Goal: Task Accomplishment & Management: Complete application form

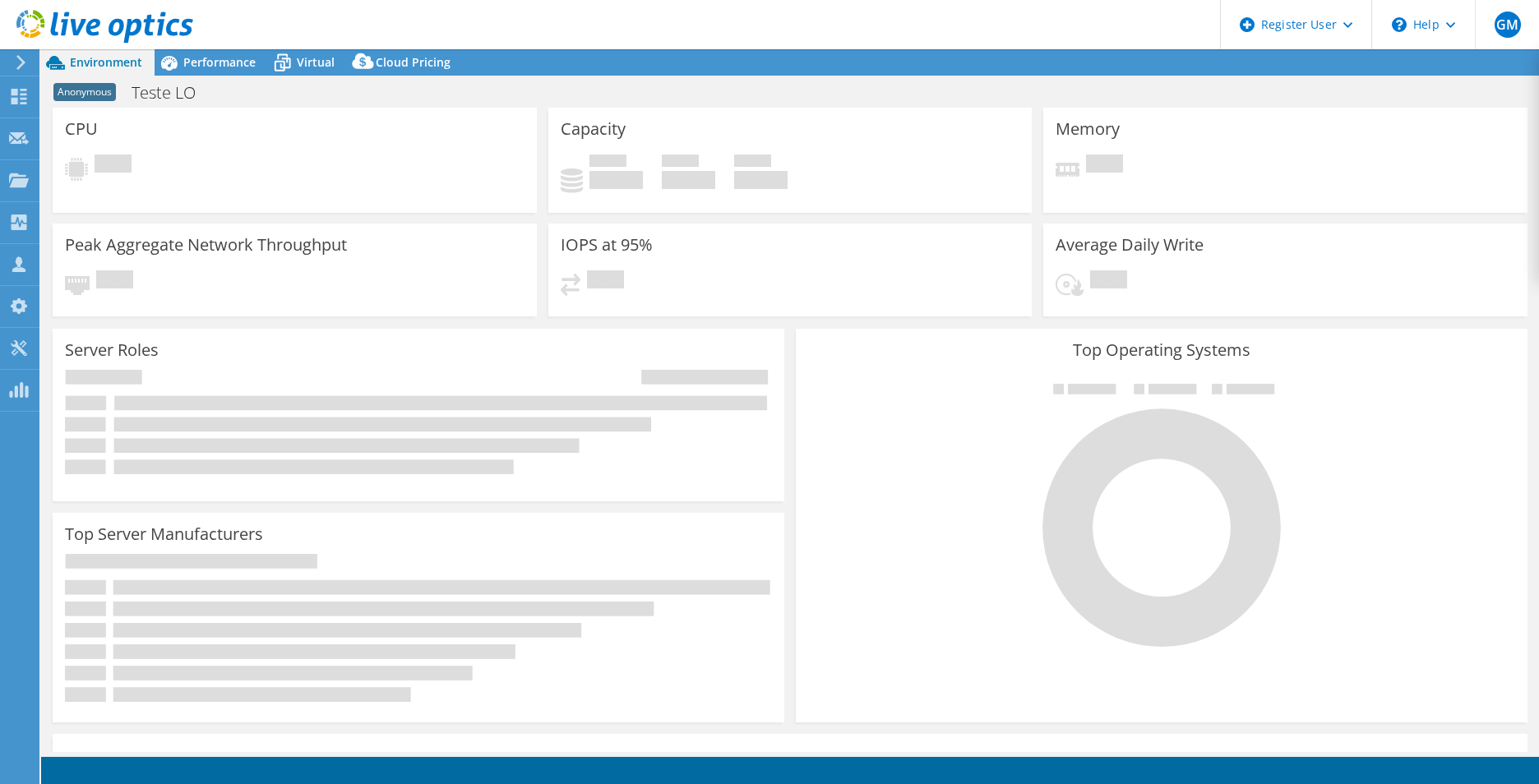
select select "SouthAmerica"
select select "BRL"
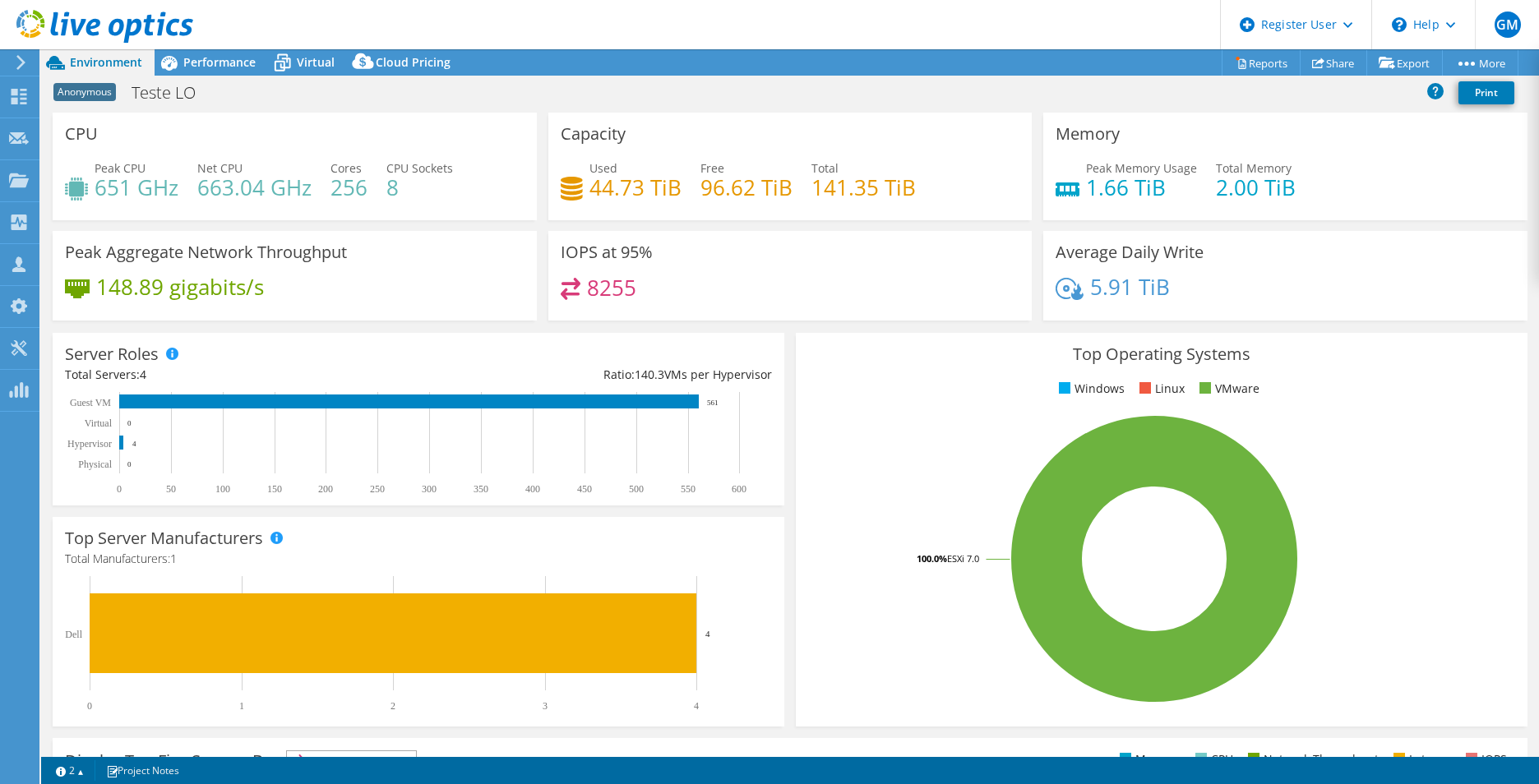
click at [128, 12] on icon at bounding box center [105, 27] width 177 height 34
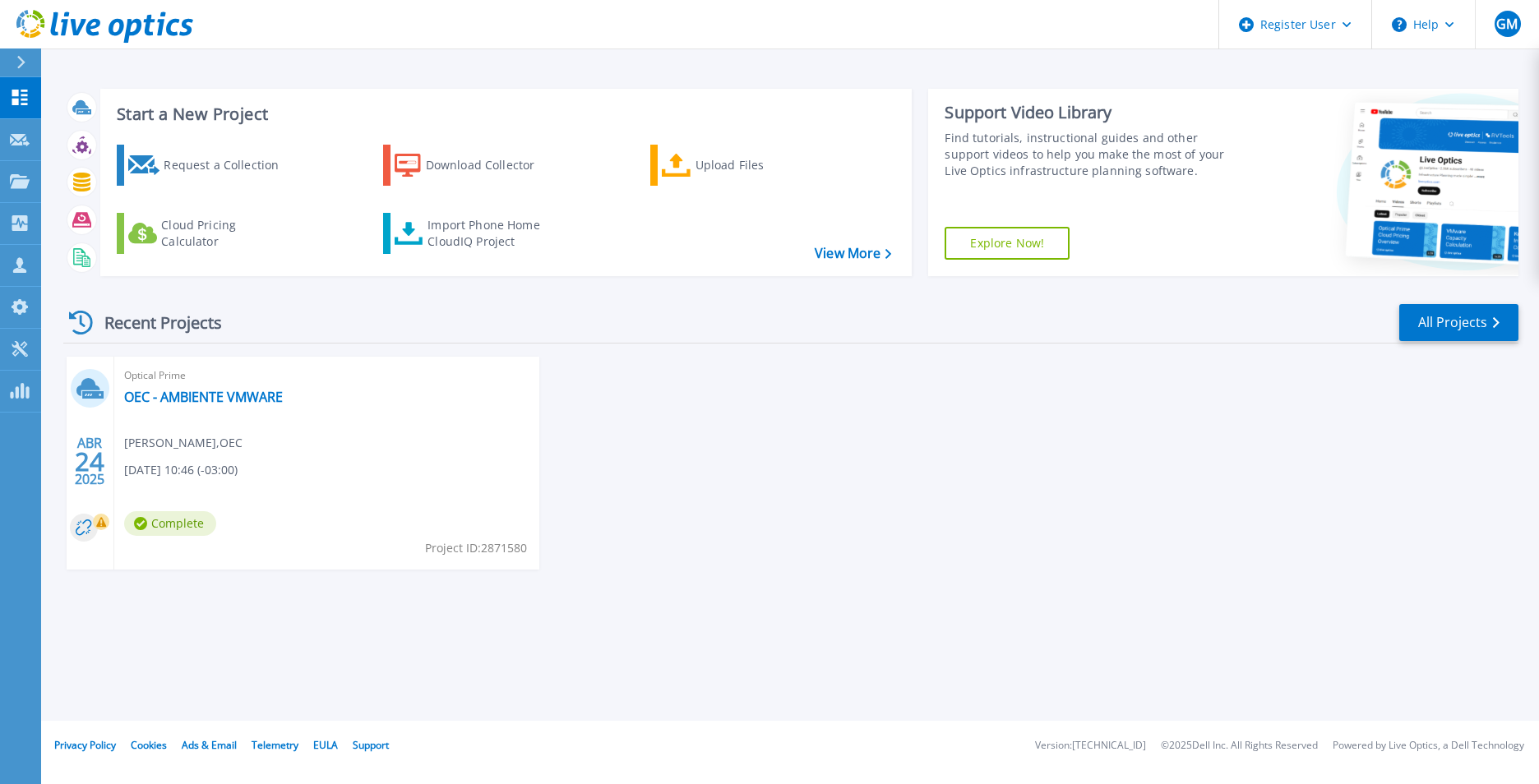
click at [25, 54] on div at bounding box center [27, 62] width 26 height 28
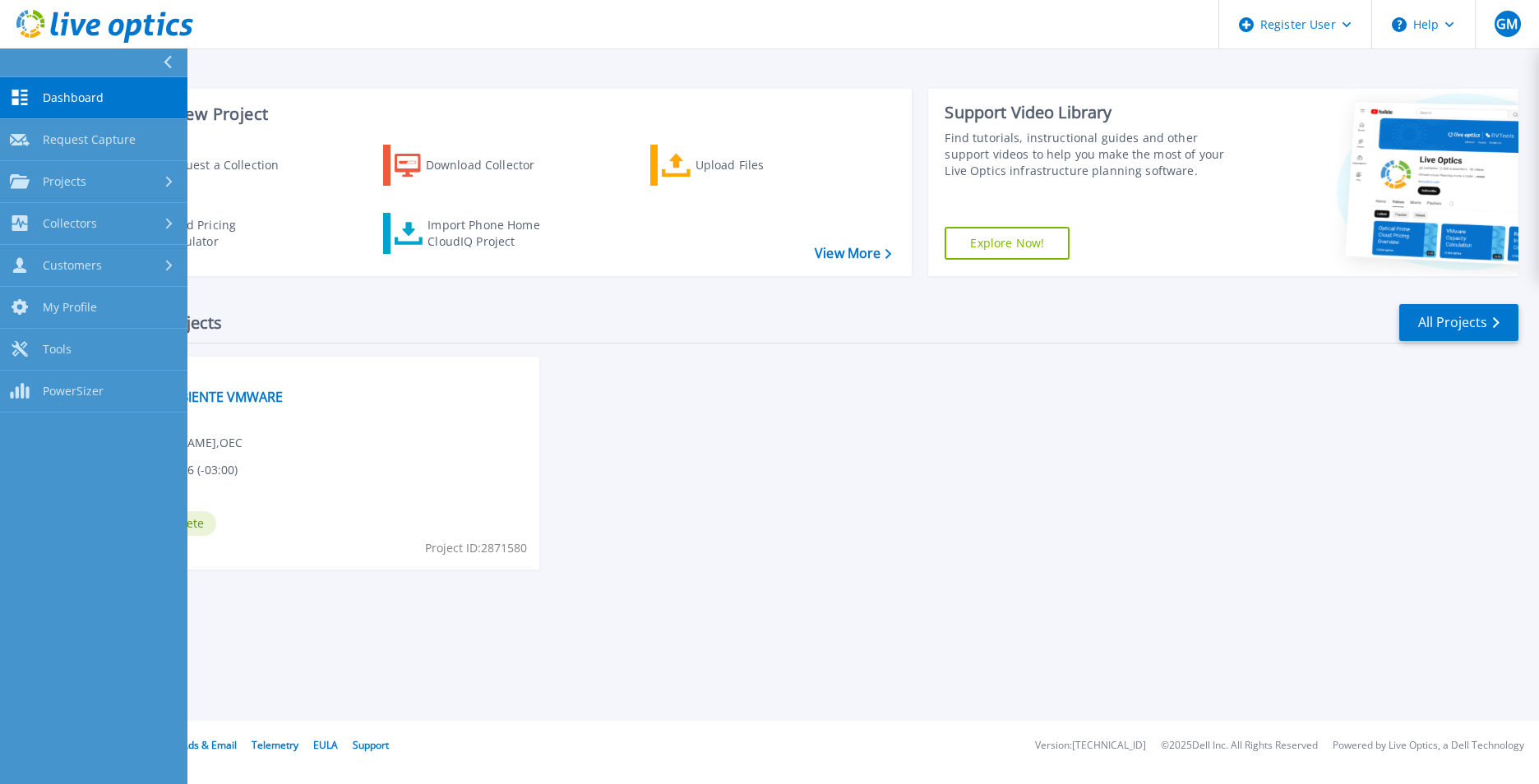
drag, startPoint x: 516, startPoint y: 353, endPoint x: 535, endPoint y: 355, distance: 19.1
click at [533, 353] on div "Recent Projects All Projects ABR 24 2025 Optical Prime OEC - AMBIENTE VMWARE Ad…" at bounding box center [790, 452] width 1455 height 327
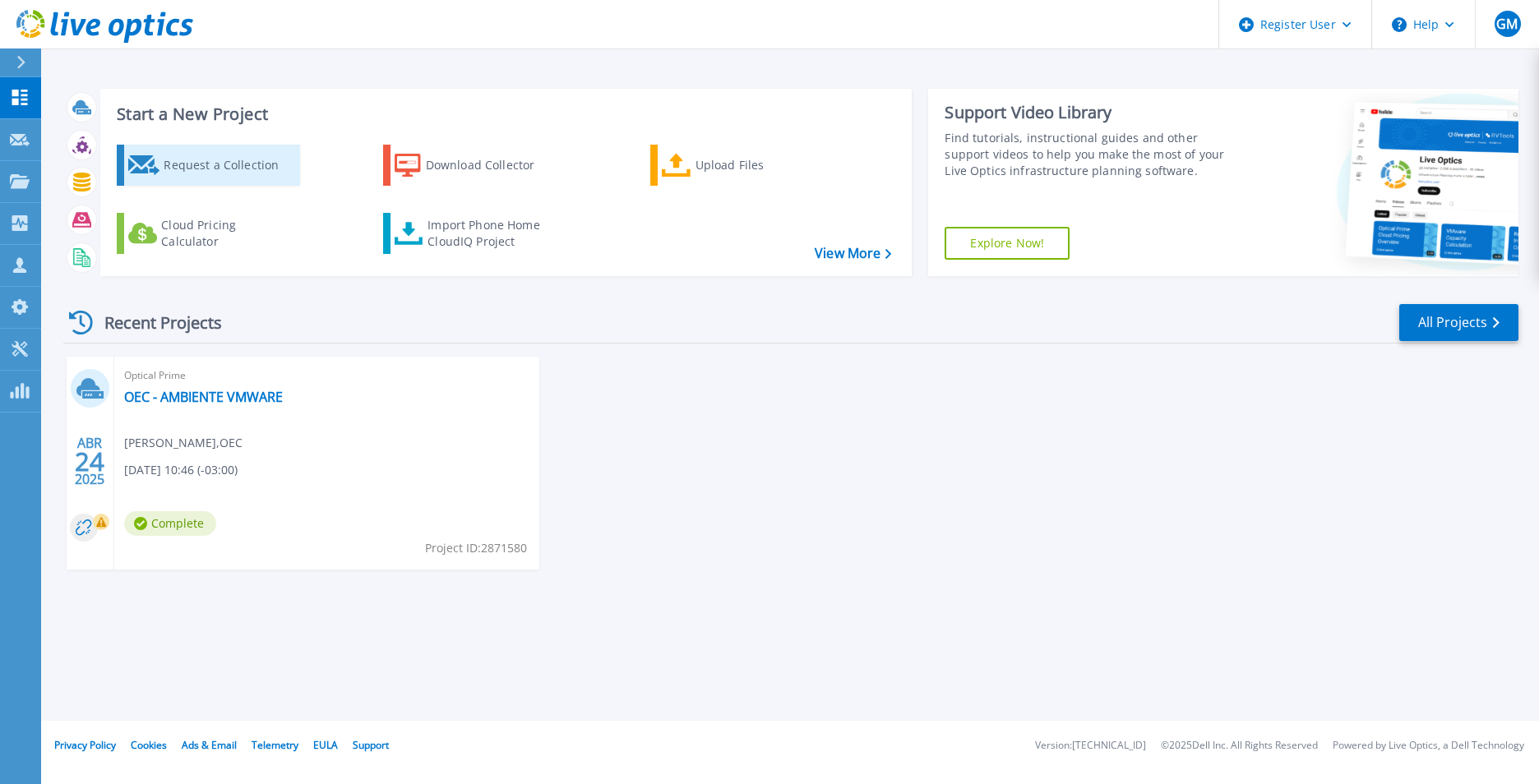
click at [225, 173] on div "Request a Collection" at bounding box center [229, 165] width 132 height 33
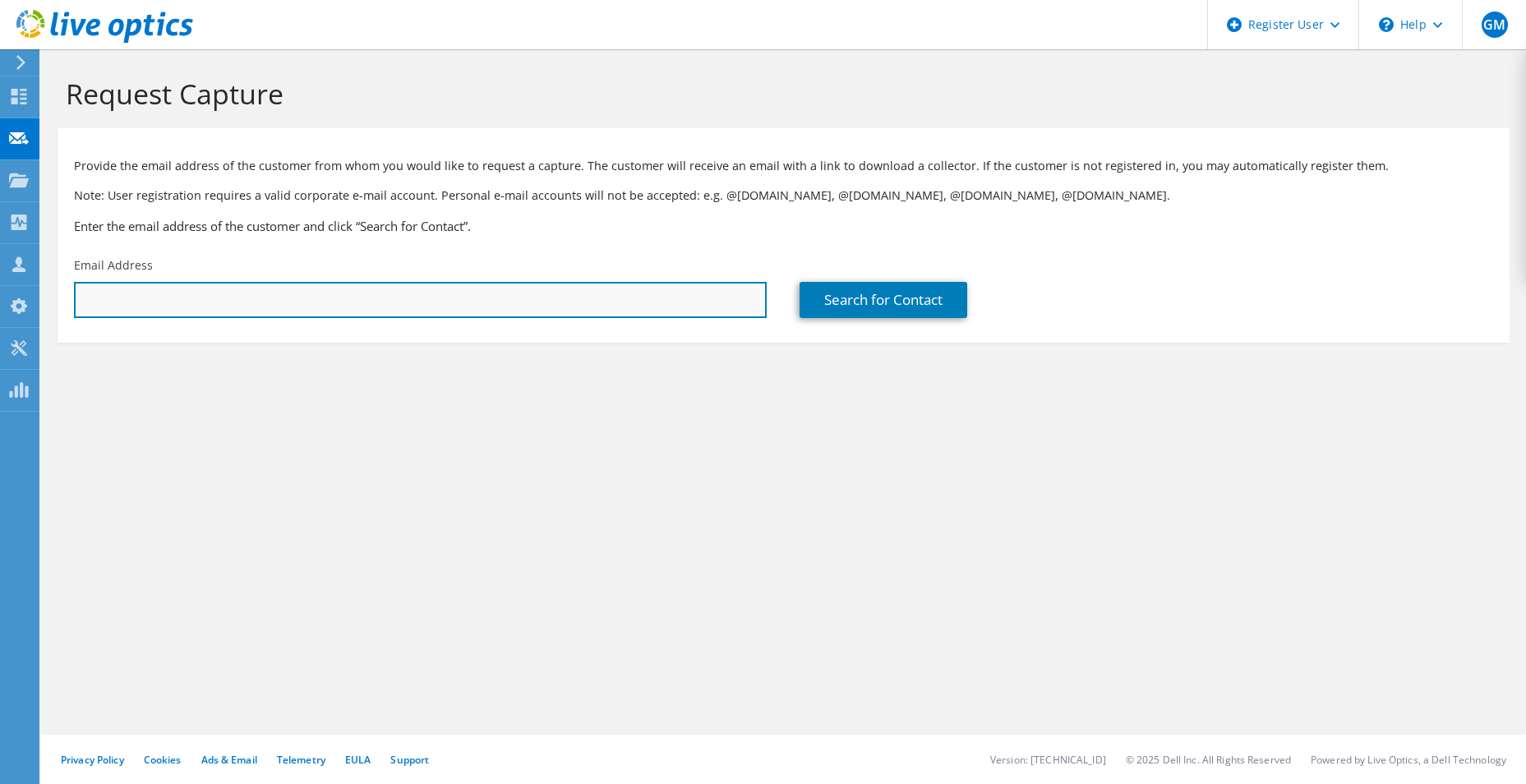
click at [393, 311] on input "text" at bounding box center [420, 299] width 693 height 37
click at [219, 293] on input "text" at bounding box center [420, 299] width 693 height 37
paste input "<jorge.hidalgo@e.clarovtr.cl>"
click at [320, 305] on input "<jorge.hidalgo@e.clarovtr.cl>" at bounding box center [420, 299] width 693 height 37
click at [85, 300] on input "<jorge.hidalgo@e.clarovtr.cl" at bounding box center [420, 299] width 693 height 37
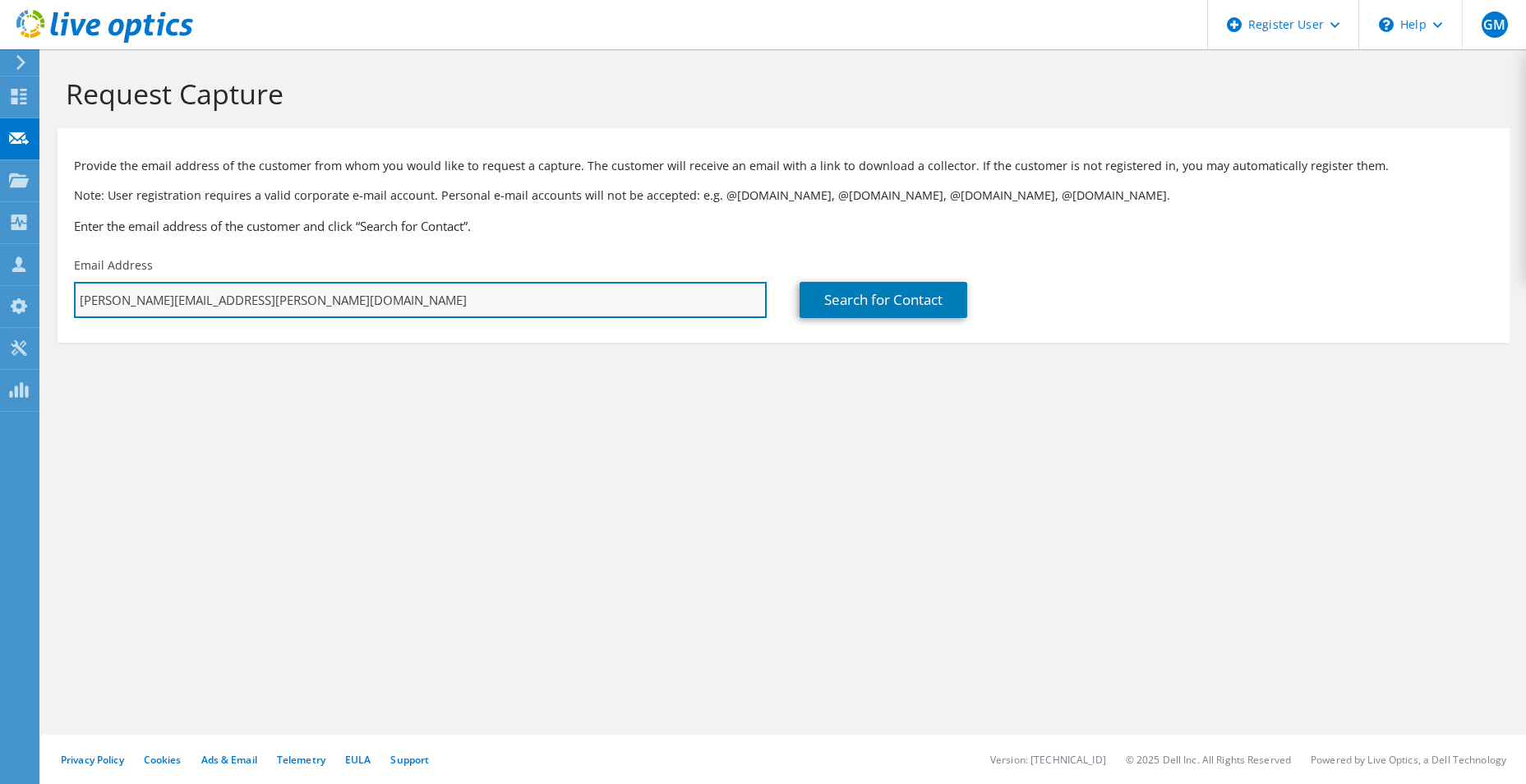
click at [475, 300] on input "jorge.hidalgo@e.clarovtr.cl" at bounding box center [420, 299] width 693 height 37
type input "jorge.hidalgo@e.clarovtr.cl"
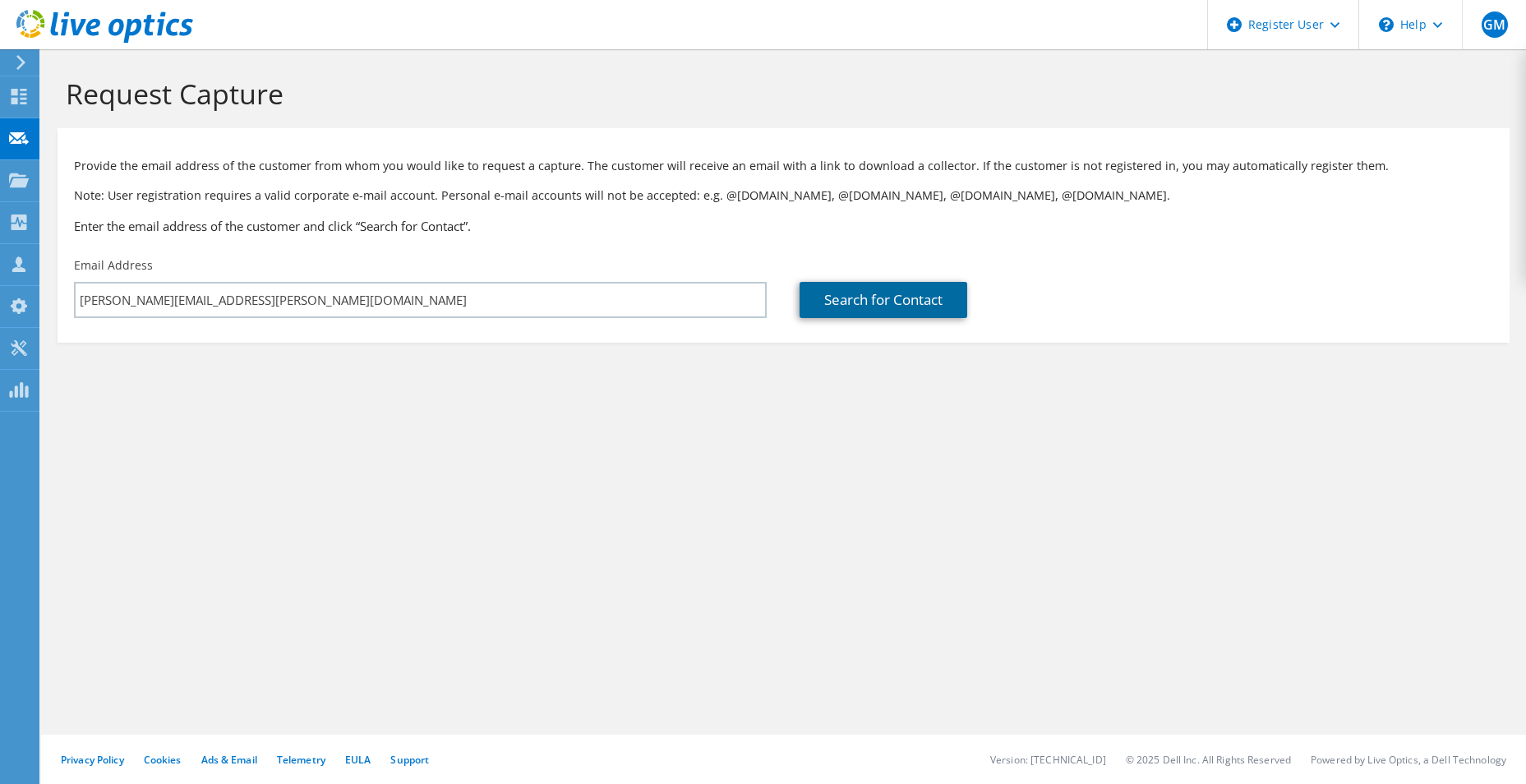
click at [920, 298] on link "Search for Contact" at bounding box center [883, 299] width 168 height 37
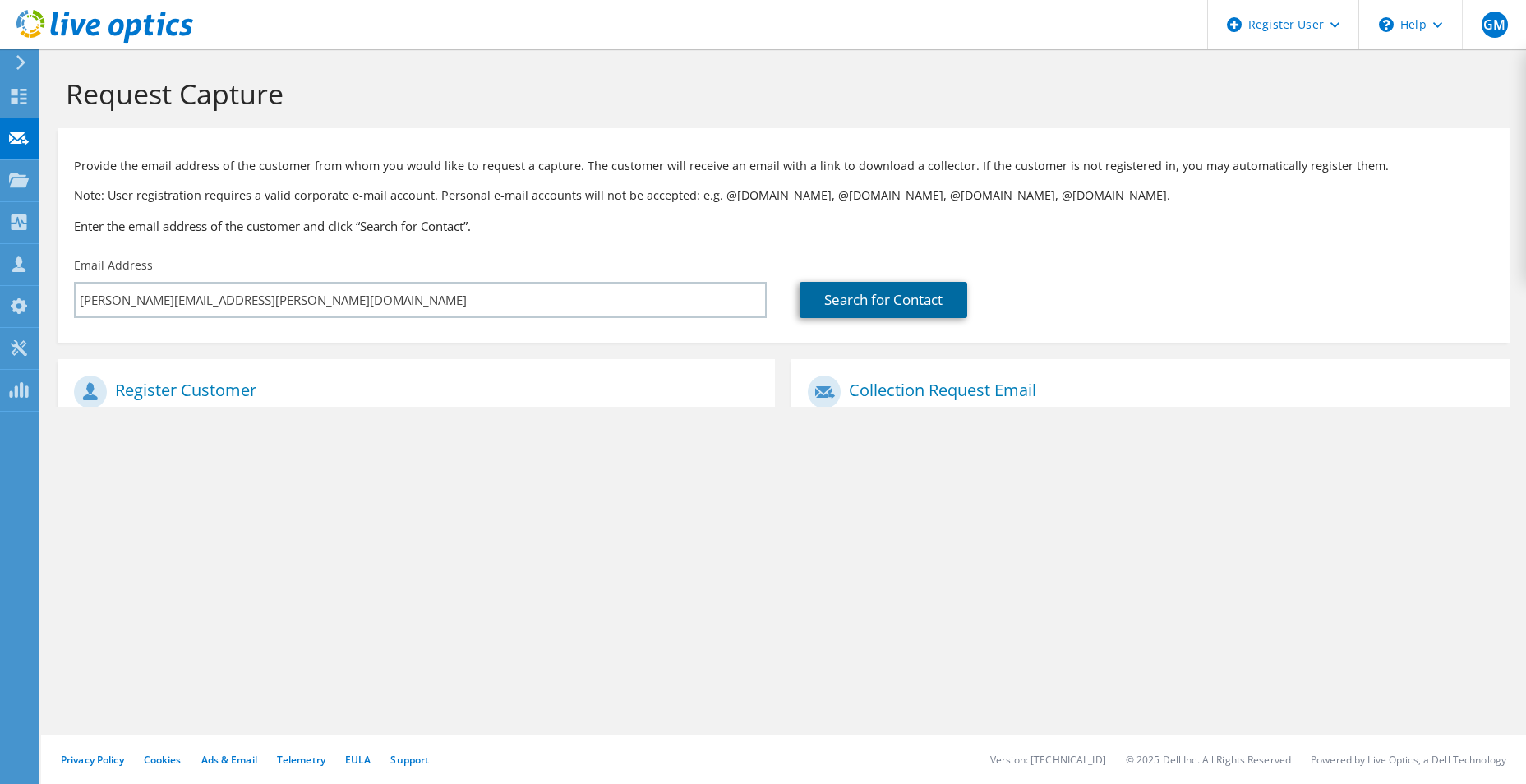
type input "CLARO"
type input "Jorge"
type input "Hidalgo"
type input "Mexico"
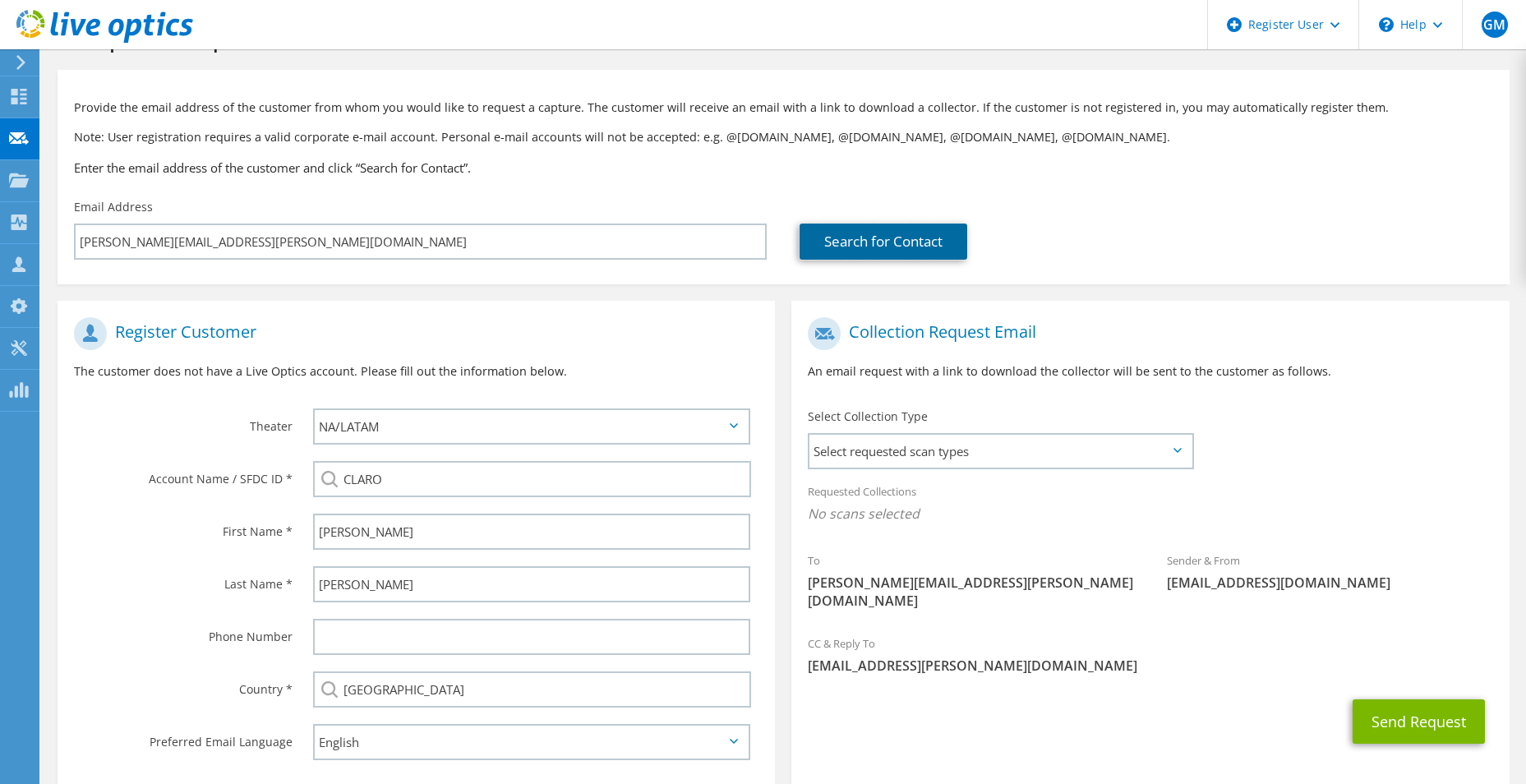
scroll to position [150, 0]
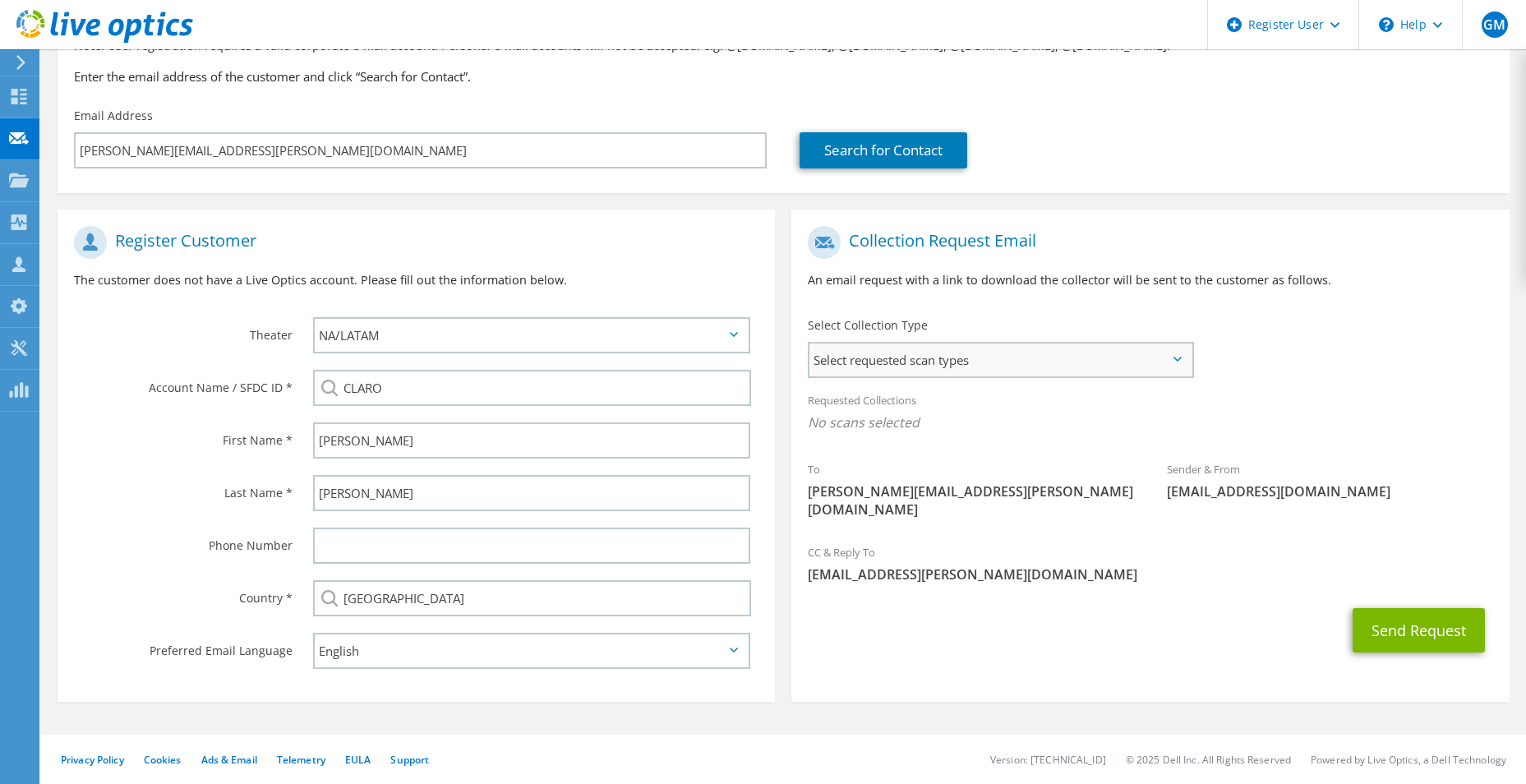
click at [1000, 367] on span "Select requested scan types" at bounding box center [1000, 360] width 382 height 33
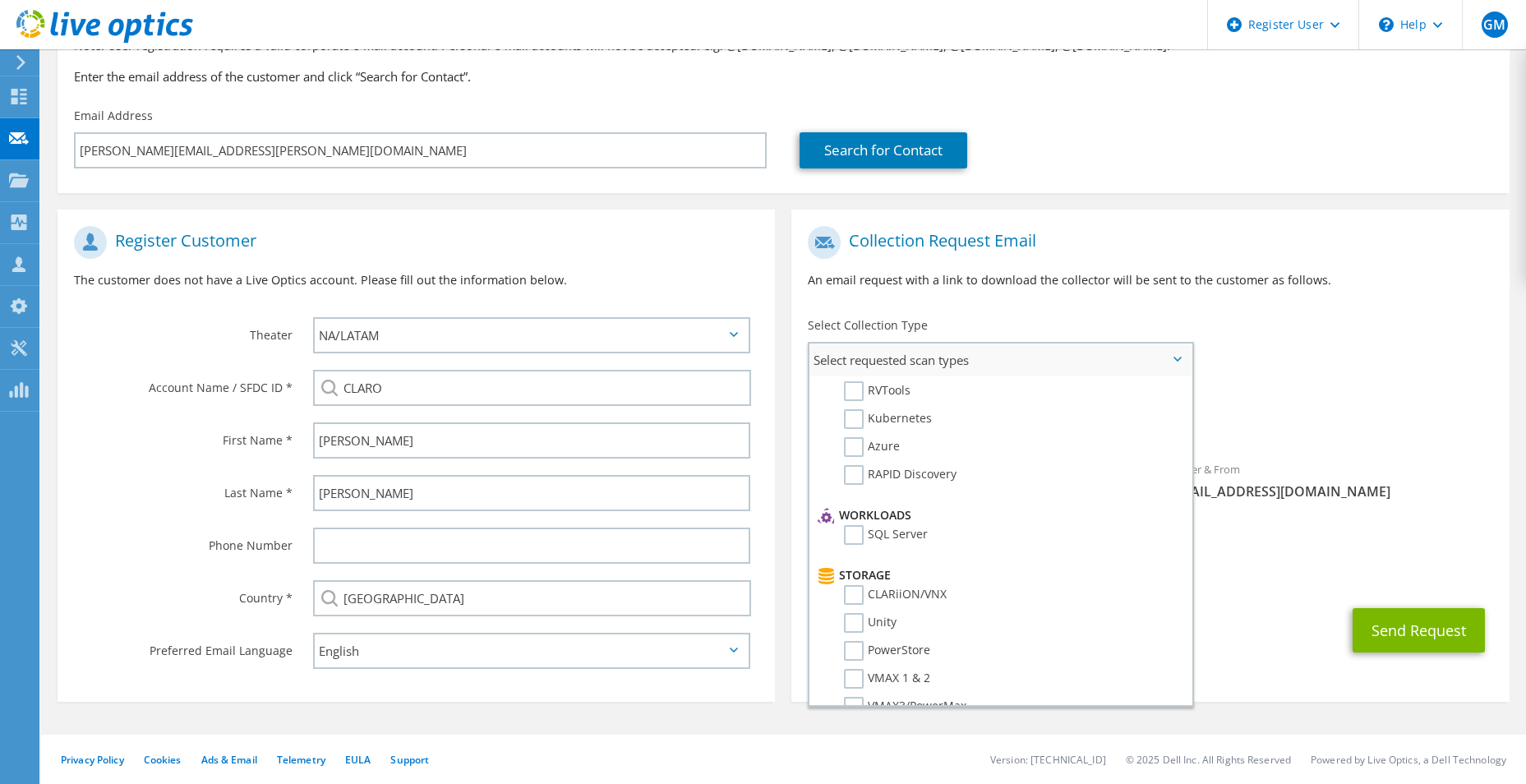
scroll to position [0, 0]
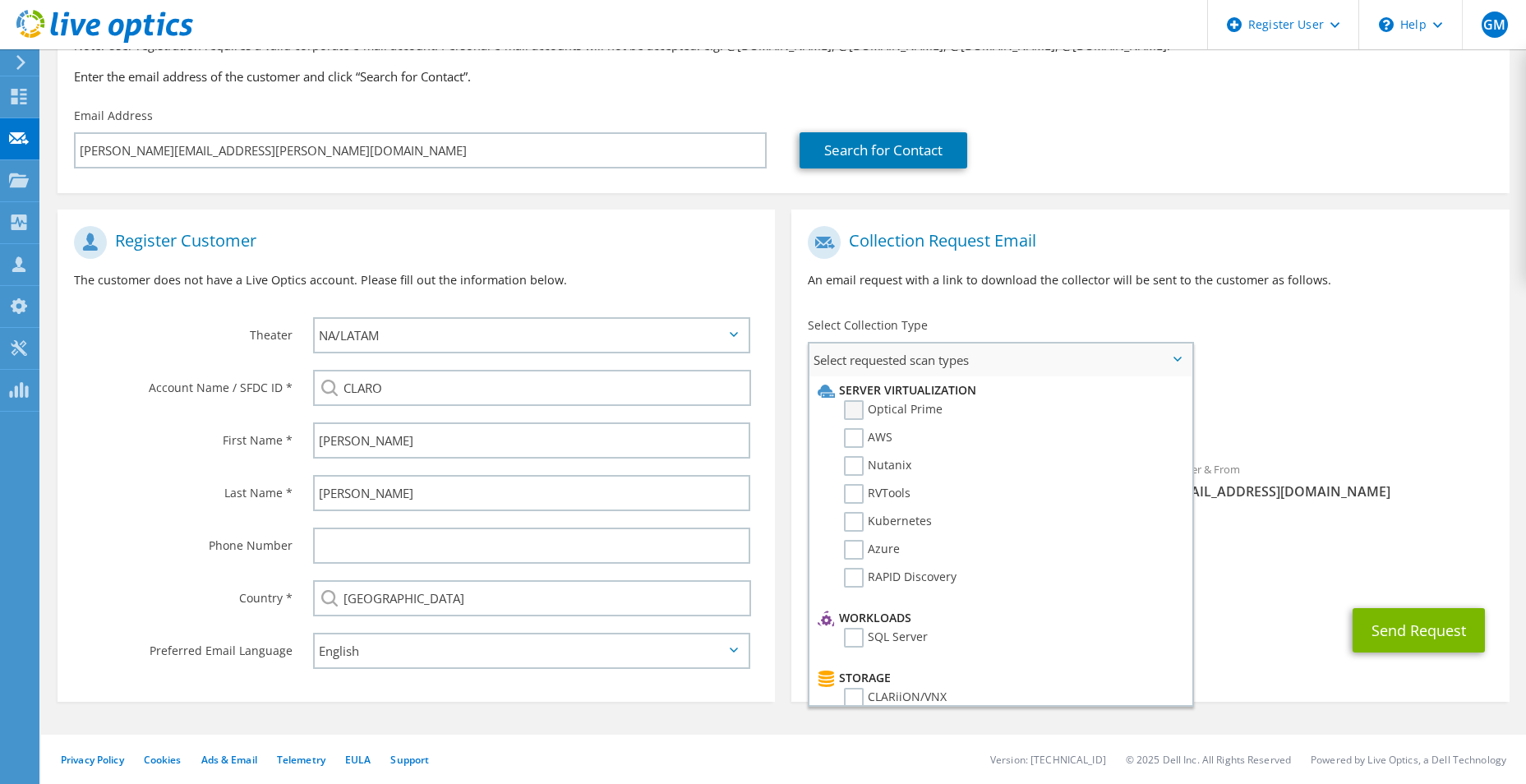
click at [857, 411] on label "Optical Prime" at bounding box center [893, 410] width 99 height 20
click at [0, 0] on input "Optical Prime" at bounding box center [0, 0] width 0 height 0
click at [1431, 463] on div "Sender & From liveoptics@liveoptics.com" at bounding box center [1330, 485] width 359 height 57
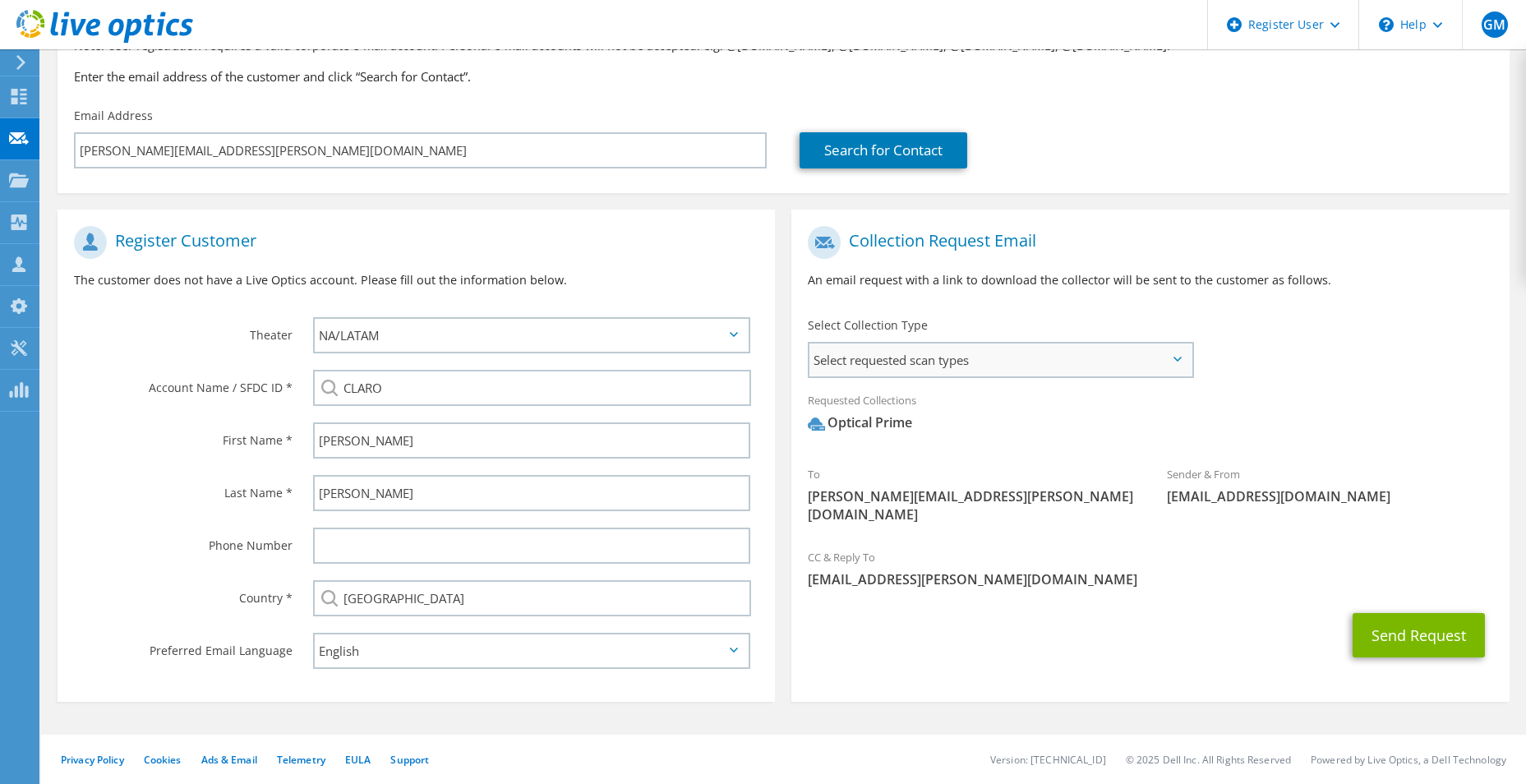
click at [920, 362] on span "Select requested scan types" at bounding box center [1000, 360] width 382 height 33
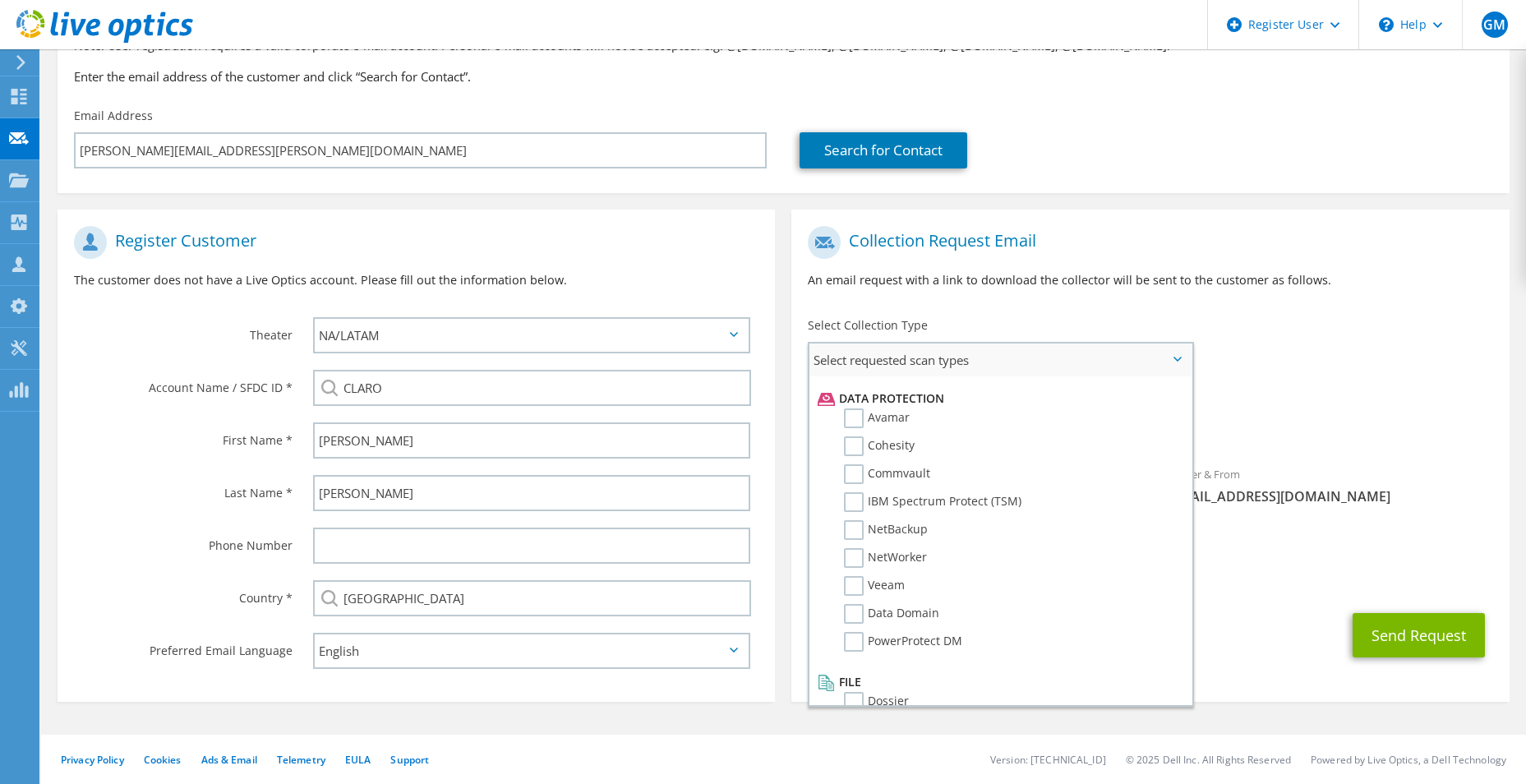
scroll to position [725, 0]
click at [1324, 286] on p "An email request with a link to download the collector will be sent to the cust…" at bounding box center [1150, 280] width 685 height 18
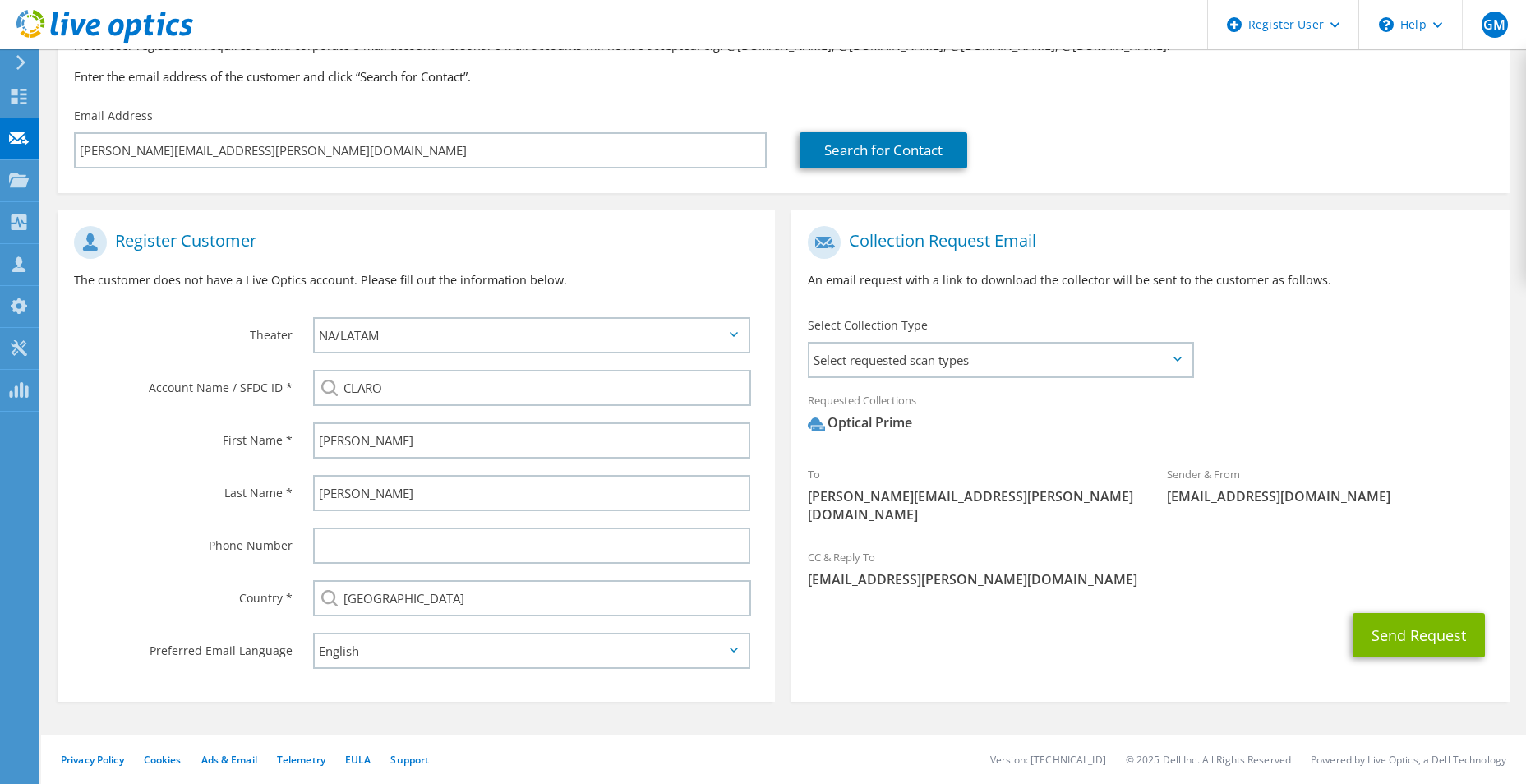
click at [908, 494] on span "jorge.hidalgo@e.clarovtr.cl" at bounding box center [971, 505] width 327 height 37
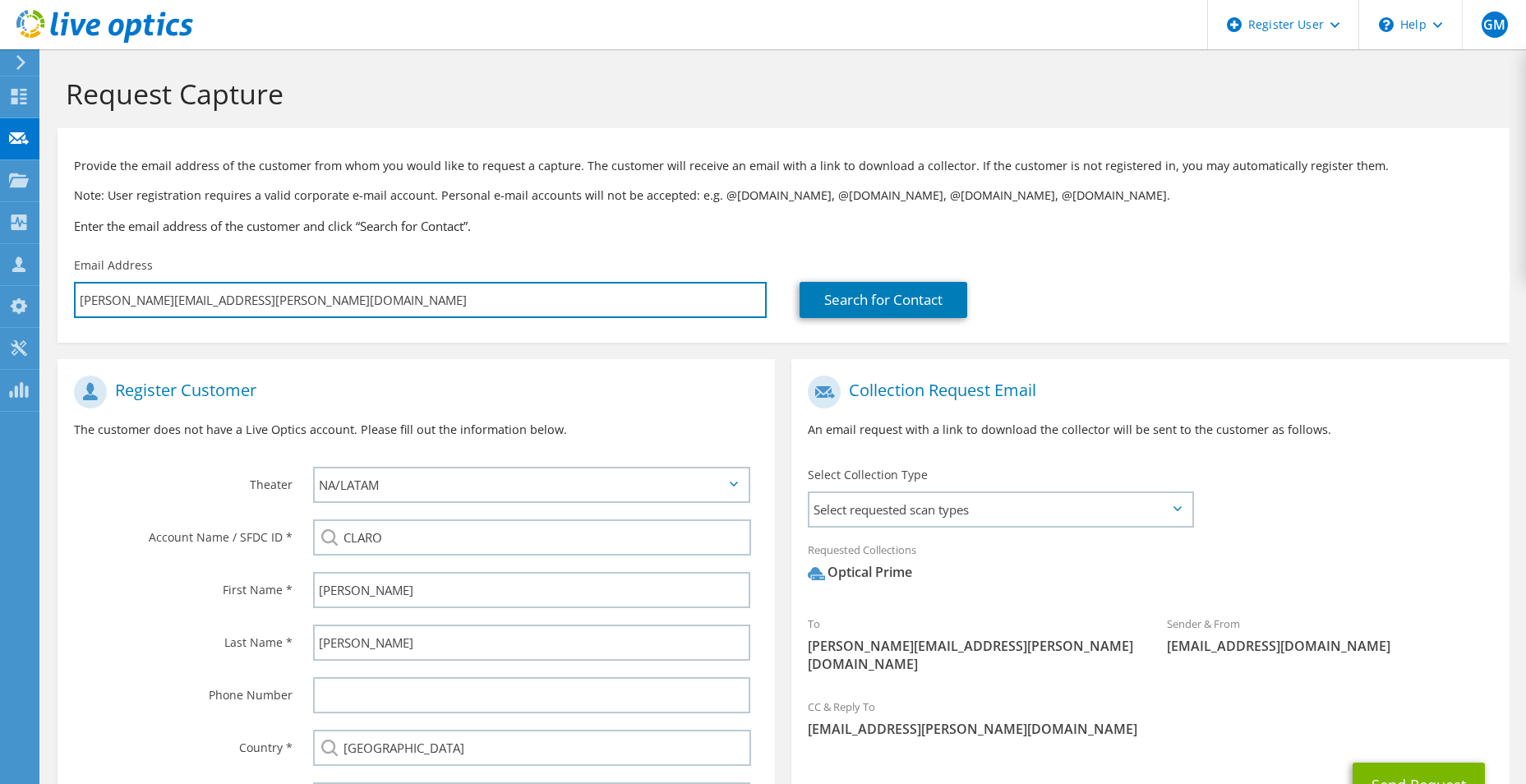
drag, startPoint x: 393, startPoint y: 301, endPoint x: -3, endPoint y: 305, distance: 396.0
click at [0, 305] on html "GM Dell User Giovana Moreira Giovana.Moreira@dell.com Dell My Profile Log Out \…" at bounding box center [763, 392] width 1526 height 784
paste input "<felipe.chavez@"
type input "<felipe.chavez@clarovtr.cl"
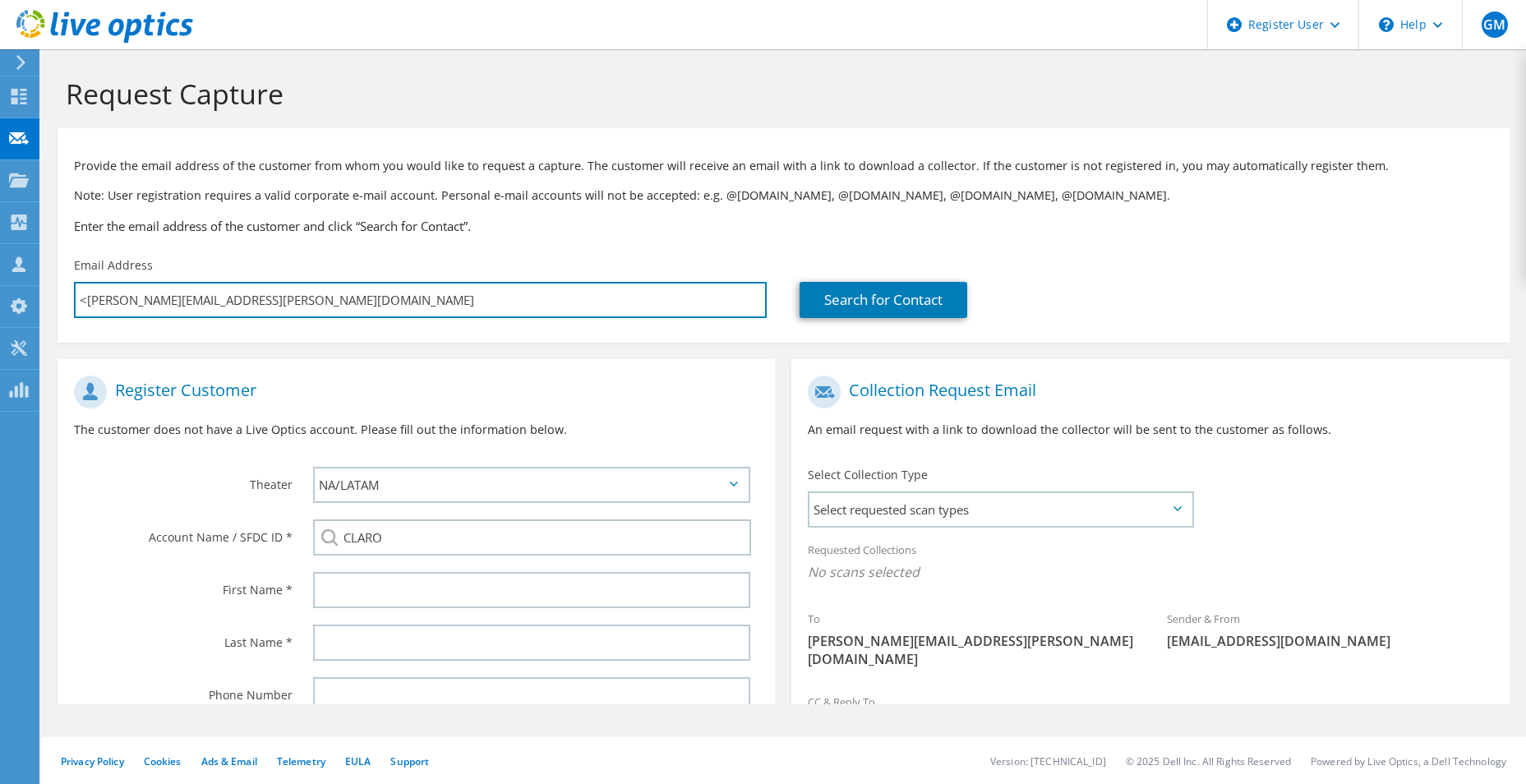
type input "Select"
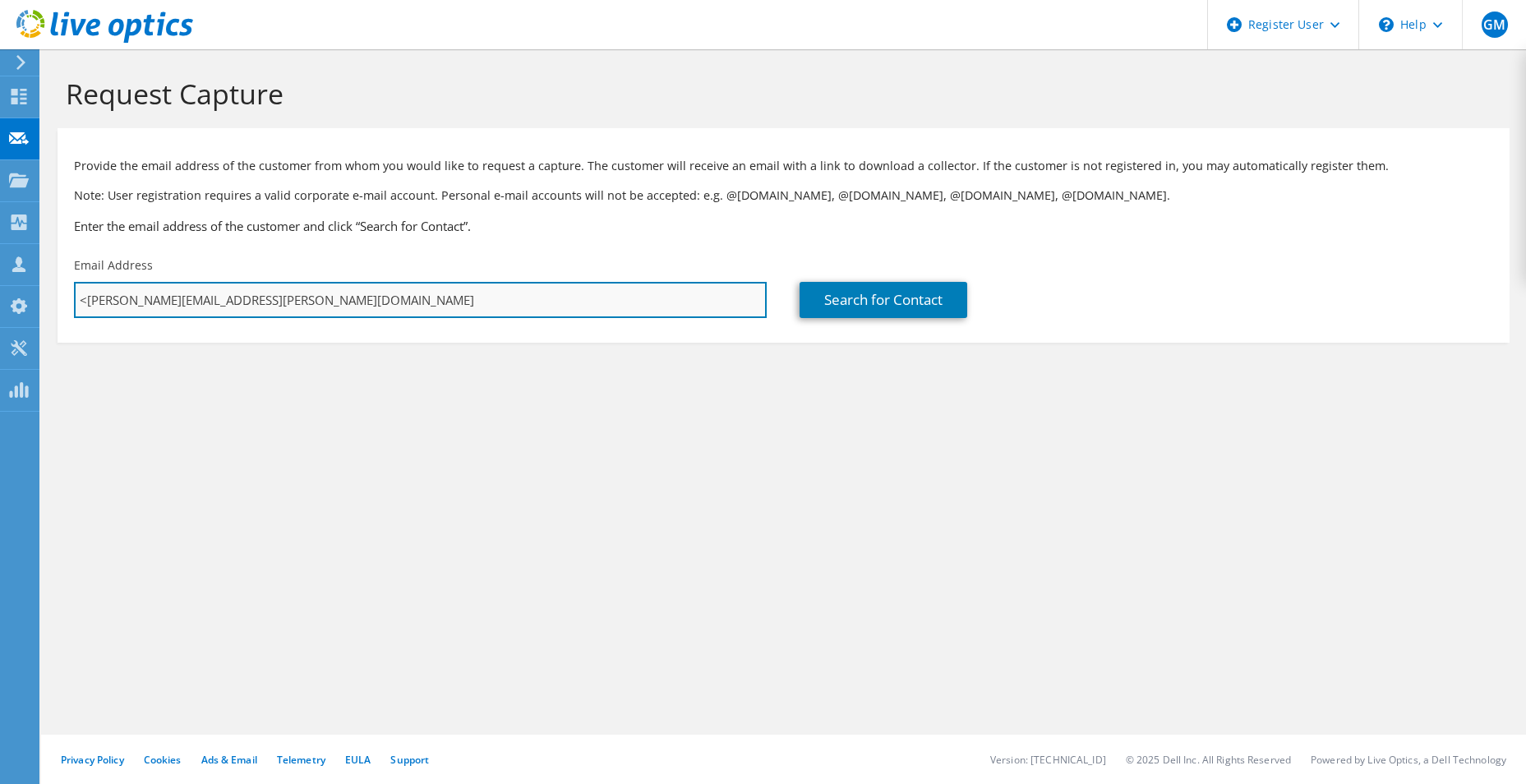
click at [86, 300] on input "<felipe.chavez@clarovtr.cl" at bounding box center [420, 299] width 693 height 37
click at [373, 297] on input "felipe.chavez@clarovtr.cl" at bounding box center [420, 299] width 693 height 37
type input "felipe.chavez@clarovtr.cl"
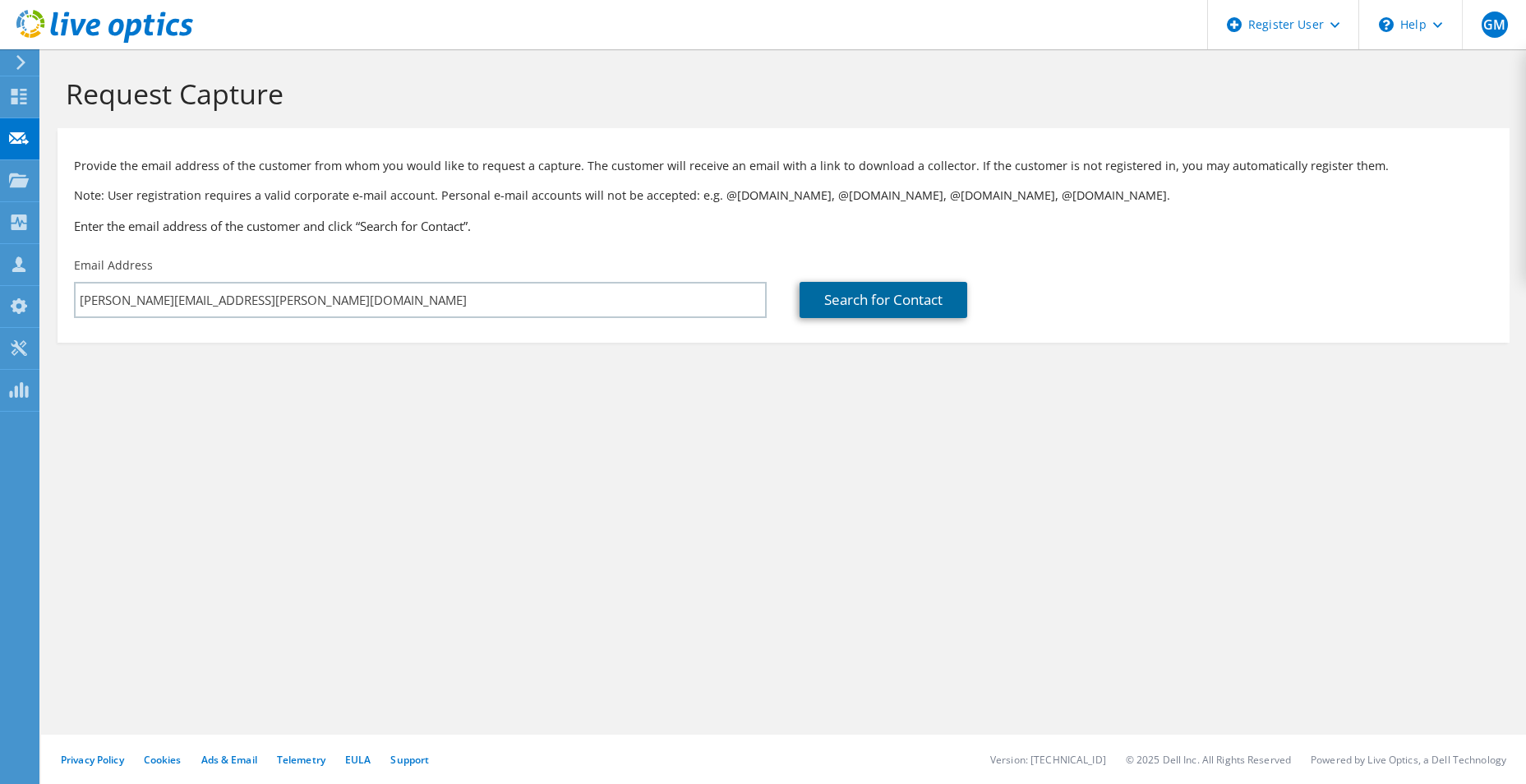
click at [884, 303] on link "Search for Contact" at bounding box center [883, 299] width 168 height 37
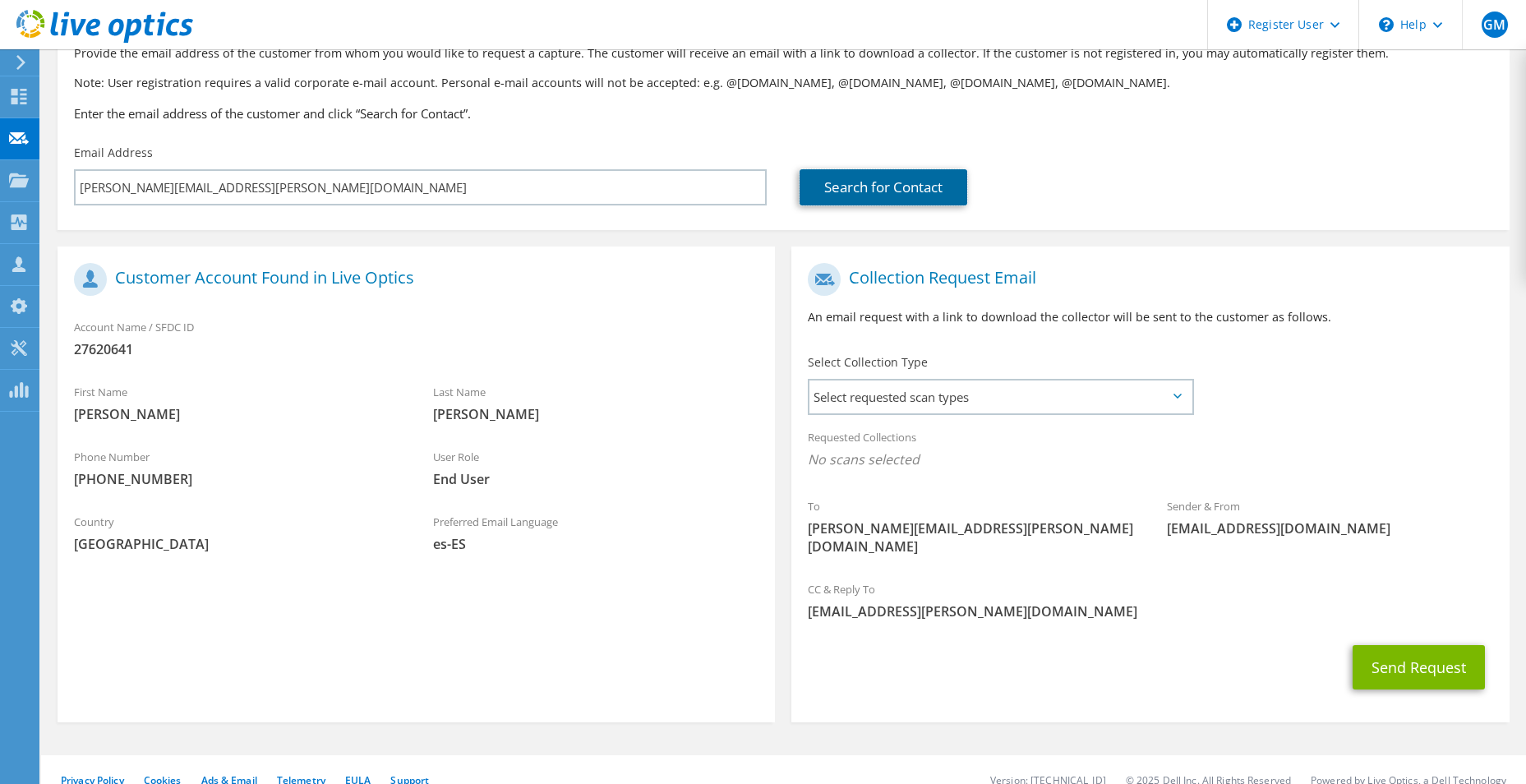
scroll to position [115, 0]
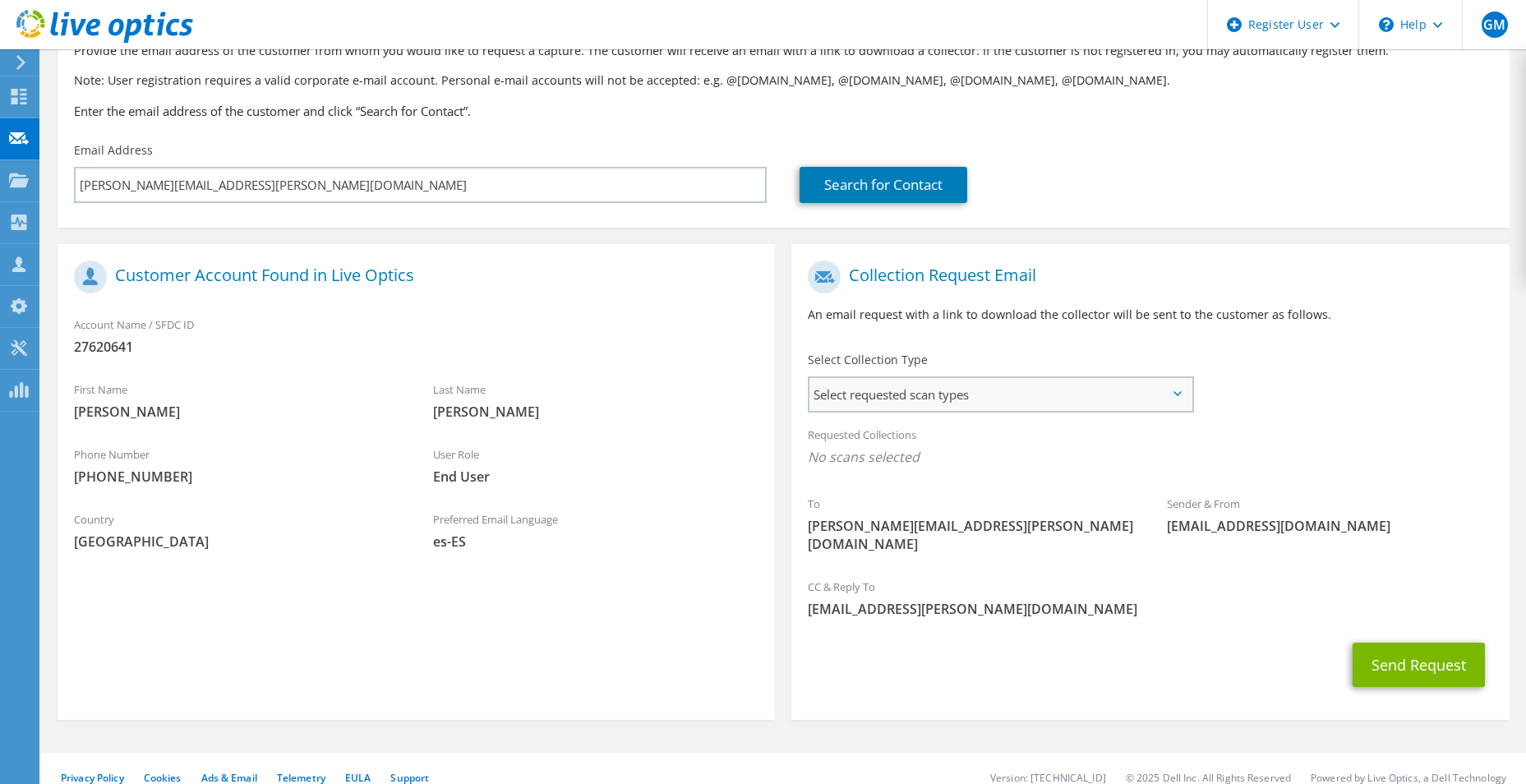
click at [967, 396] on span "Select requested scan types" at bounding box center [1000, 394] width 382 height 33
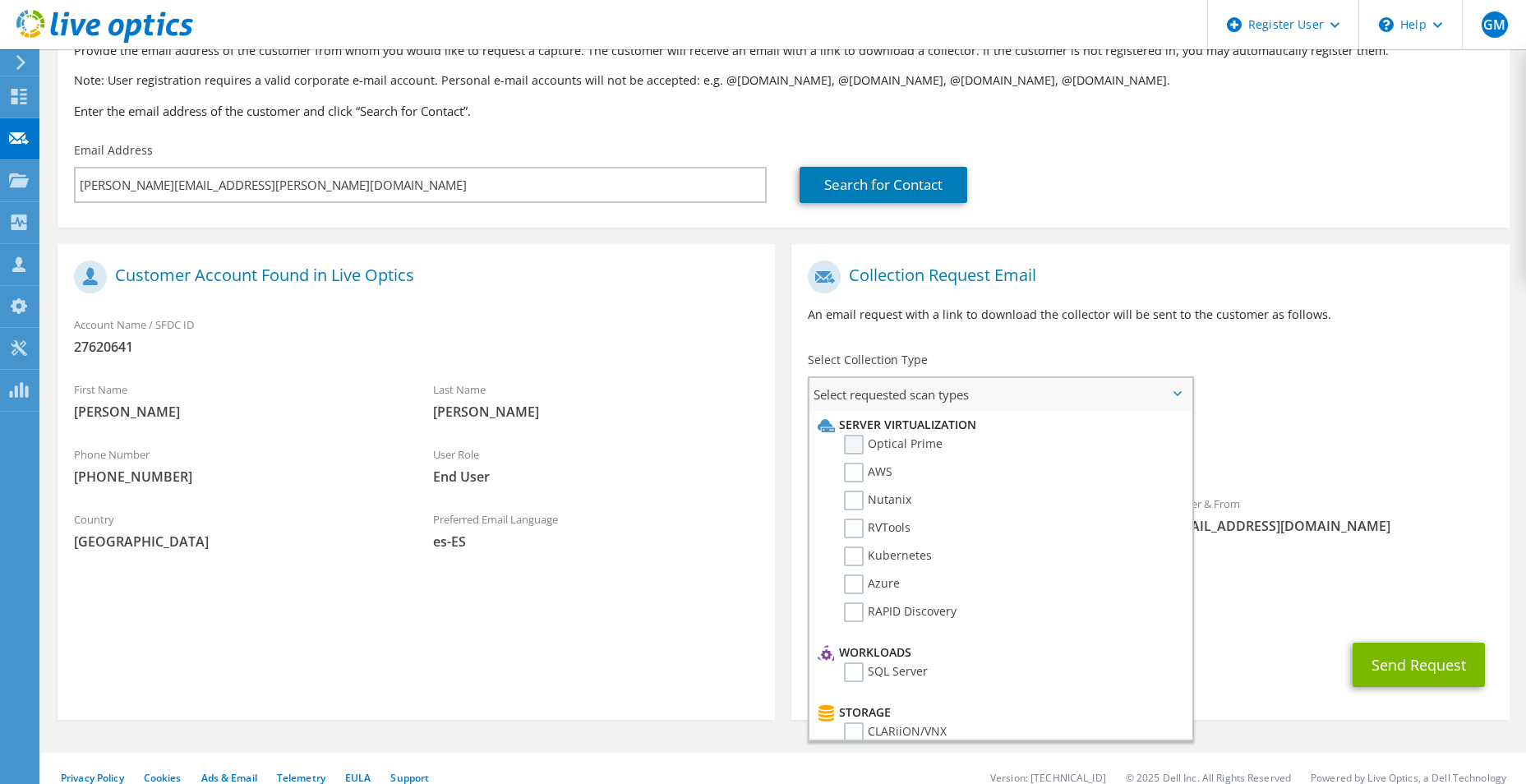
click at [847, 447] on label "Optical Prime" at bounding box center [893, 444] width 99 height 20
click at [0, 0] on input "Optical Prime" at bounding box center [0, 0] width 0 height 0
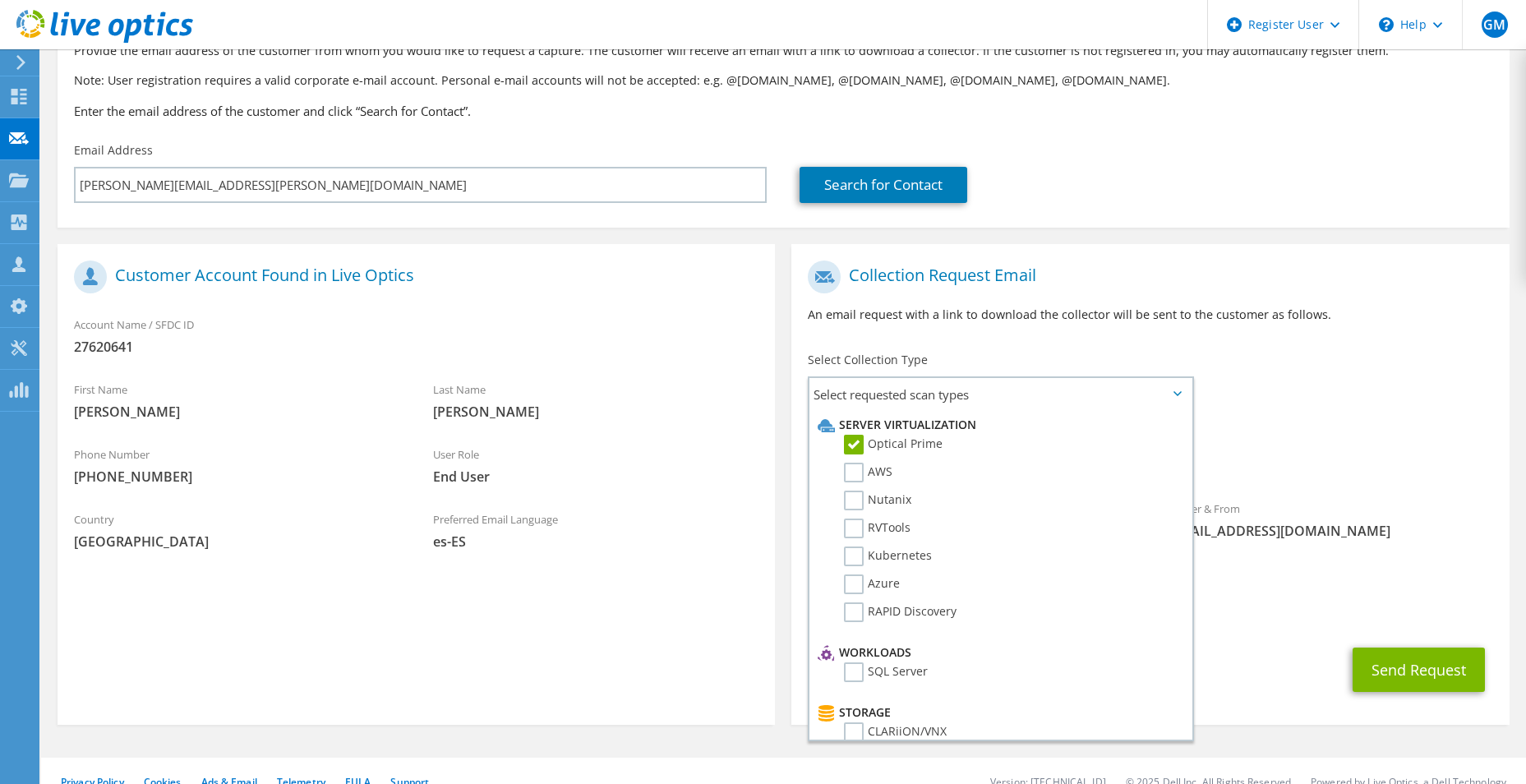
click at [1436, 497] on div "Sender & From liveoptics@liveoptics.com" at bounding box center [1330, 520] width 359 height 57
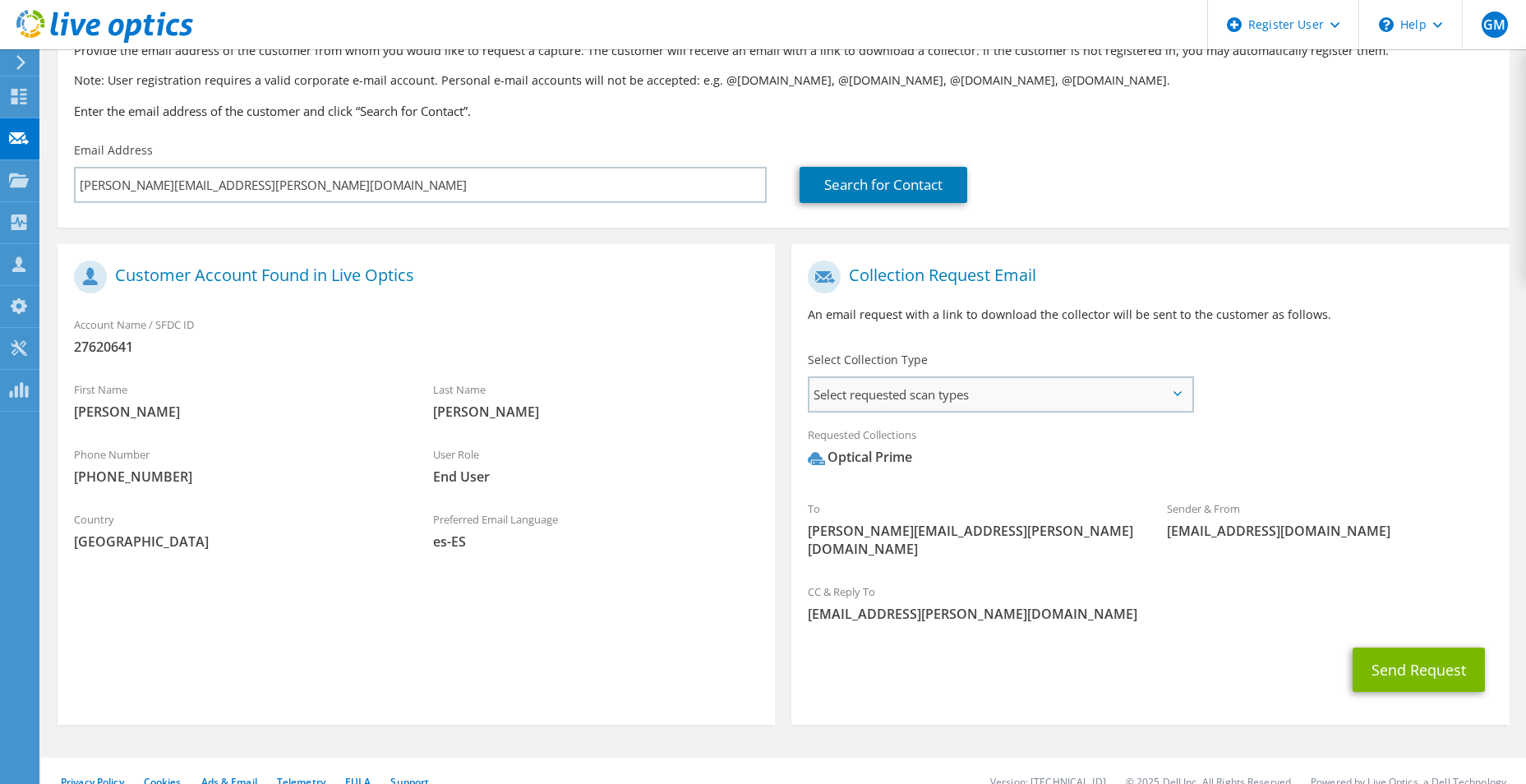
click at [1061, 381] on span "Select requested scan types" at bounding box center [1000, 394] width 382 height 33
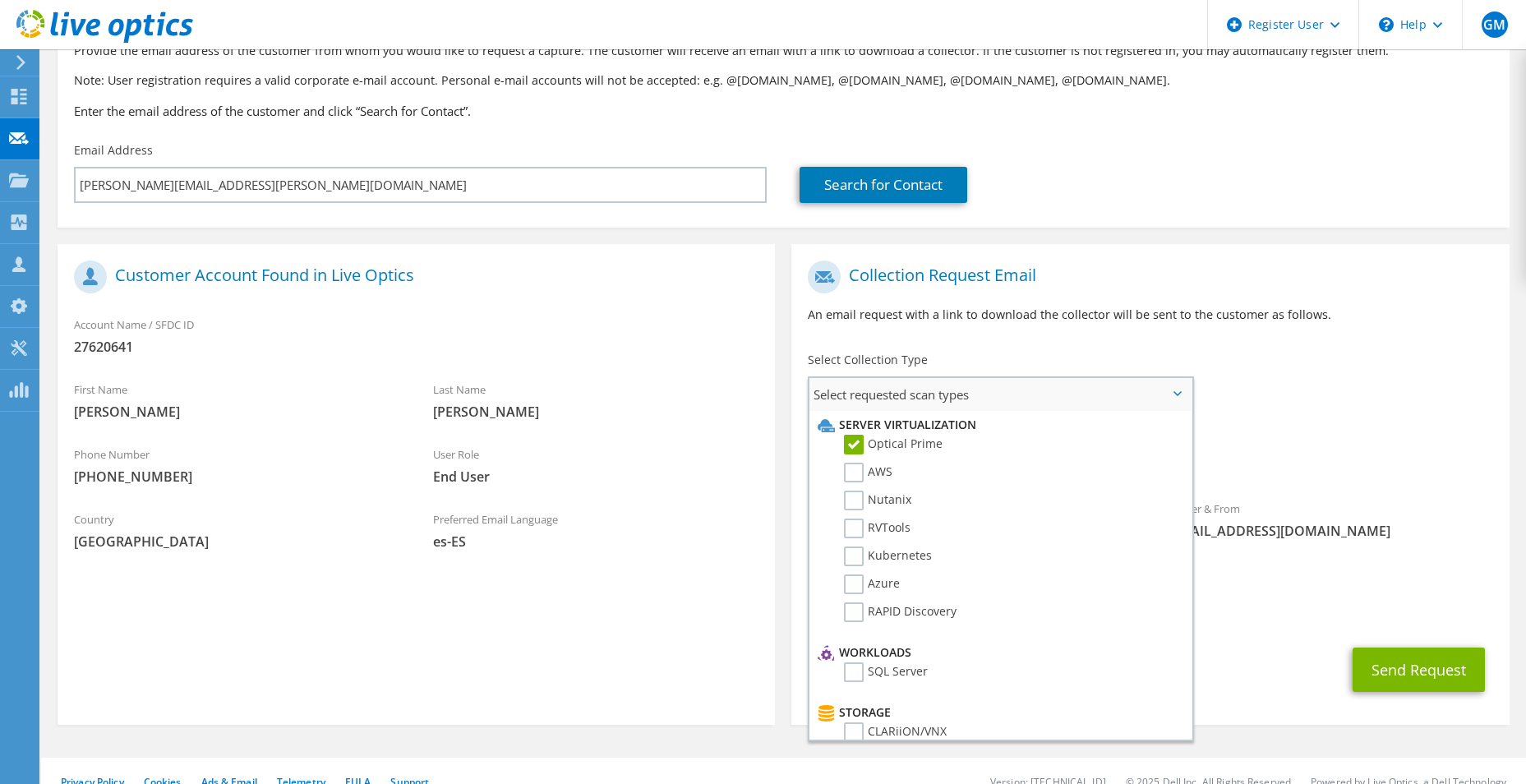
click at [914, 448] on label "Optical Prime" at bounding box center [893, 444] width 99 height 20
click at [0, 0] on input "Optical Prime" at bounding box center [0, 0] width 0 height 0
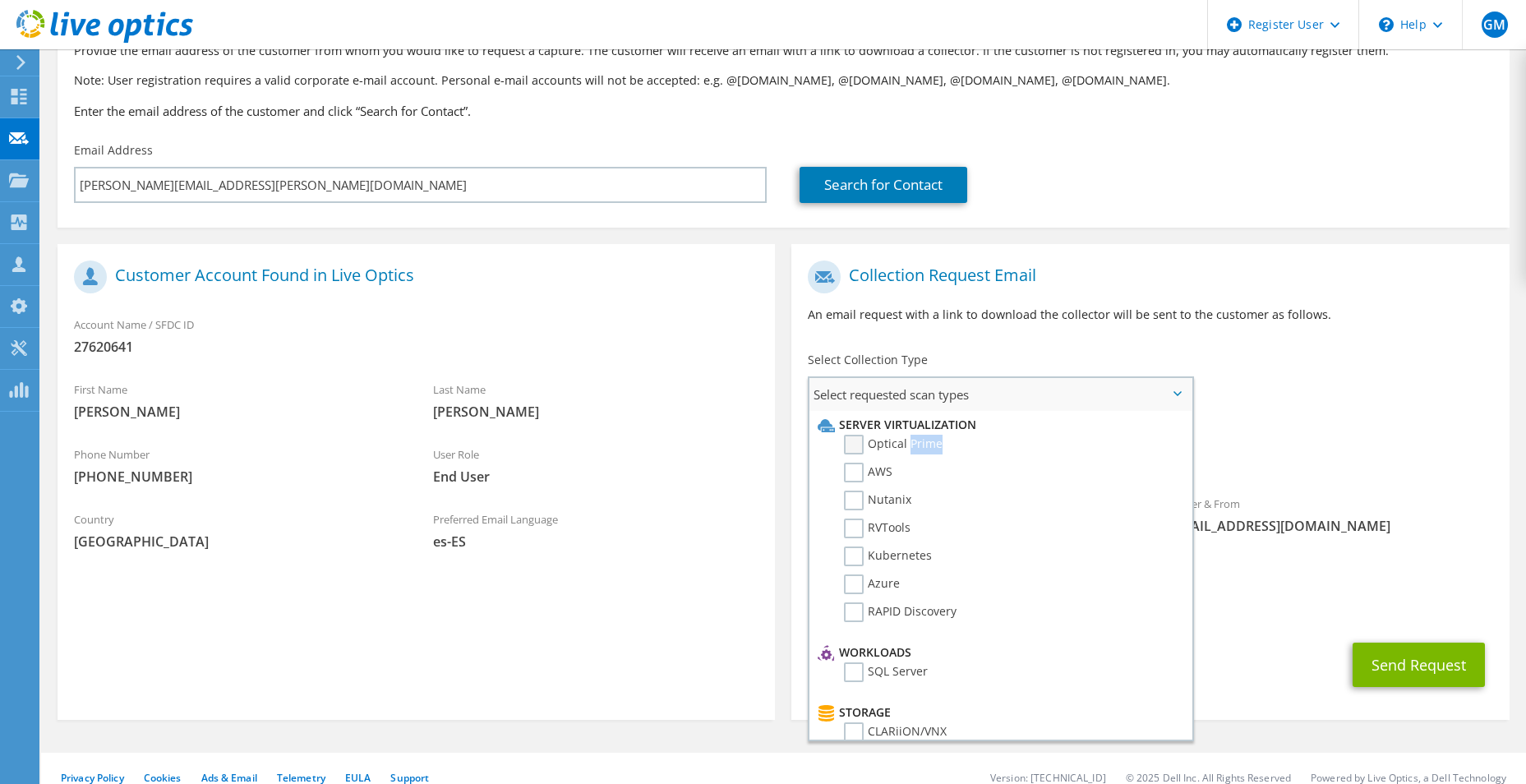
click at [914, 448] on label "Optical Prime" at bounding box center [893, 444] width 99 height 20
click at [0, 0] on input "Optical Prime" at bounding box center [0, 0] width 0 height 0
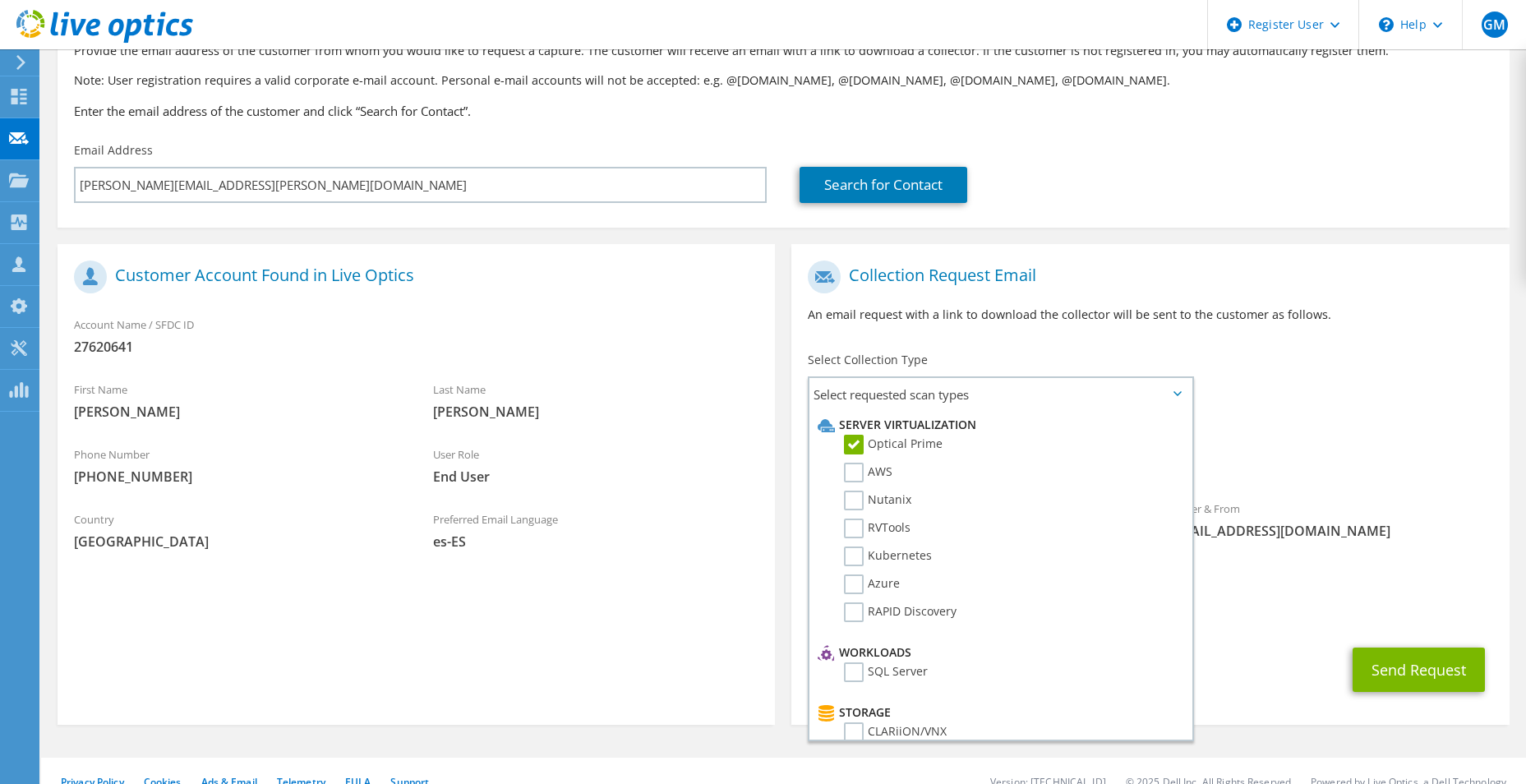
click at [1473, 487] on div "Requested Collections No scans selected Optical Prime" at bounding box center [1151, 454] width 718 height 74
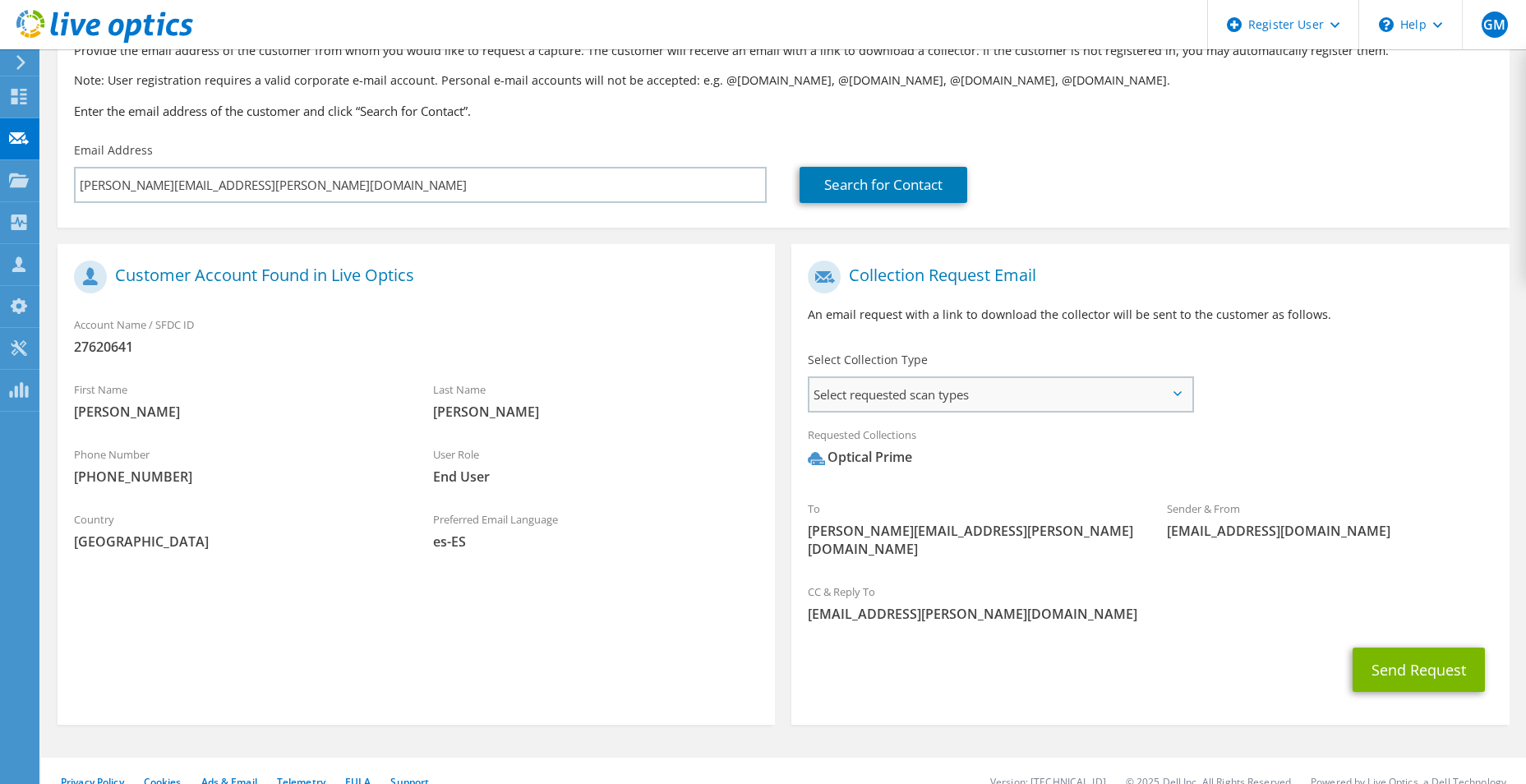
click at [1039, 398] on span "Select requested scan types" at bounding box center [1000, 394] width 382 height 33
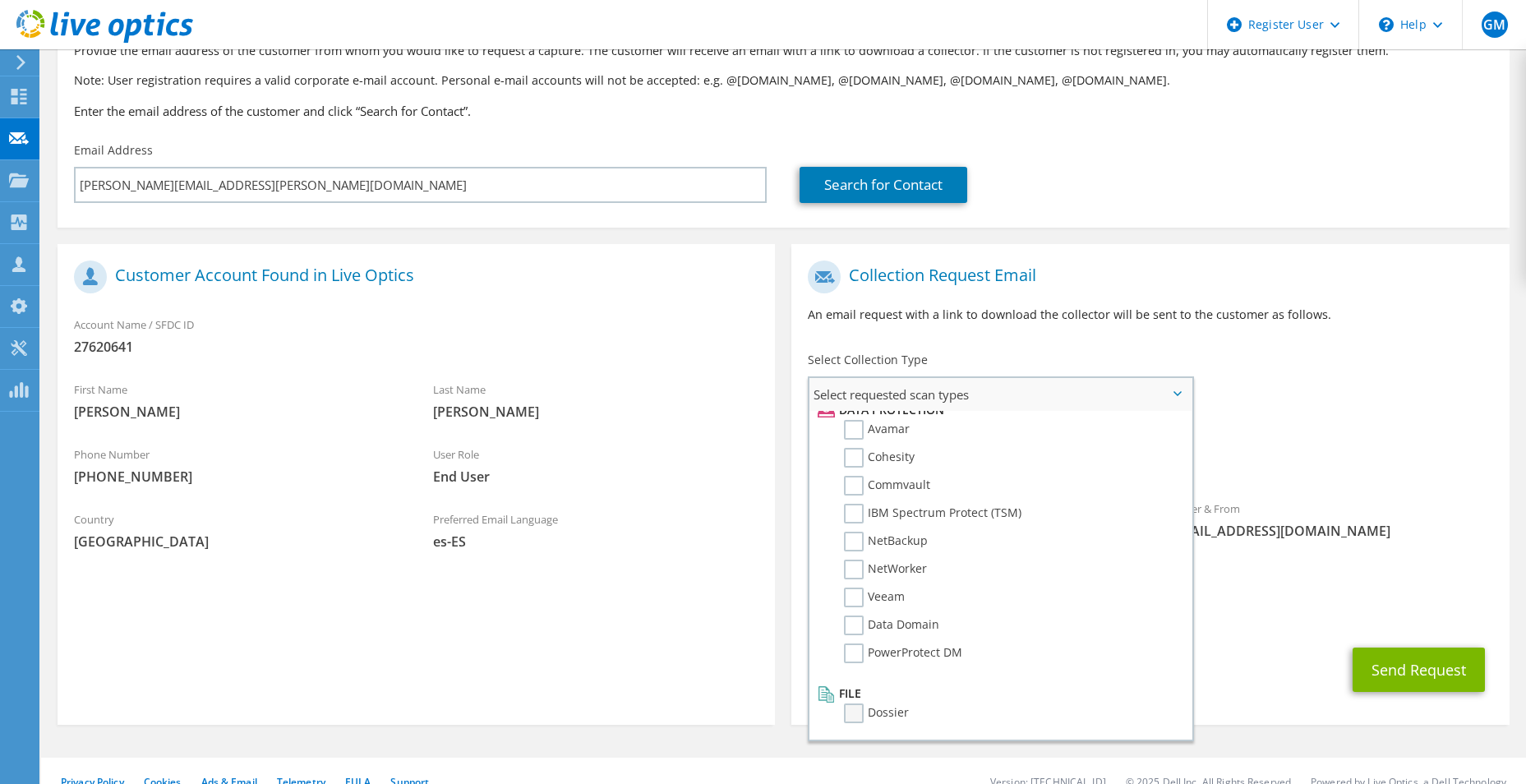
scroll to position [120, 0]
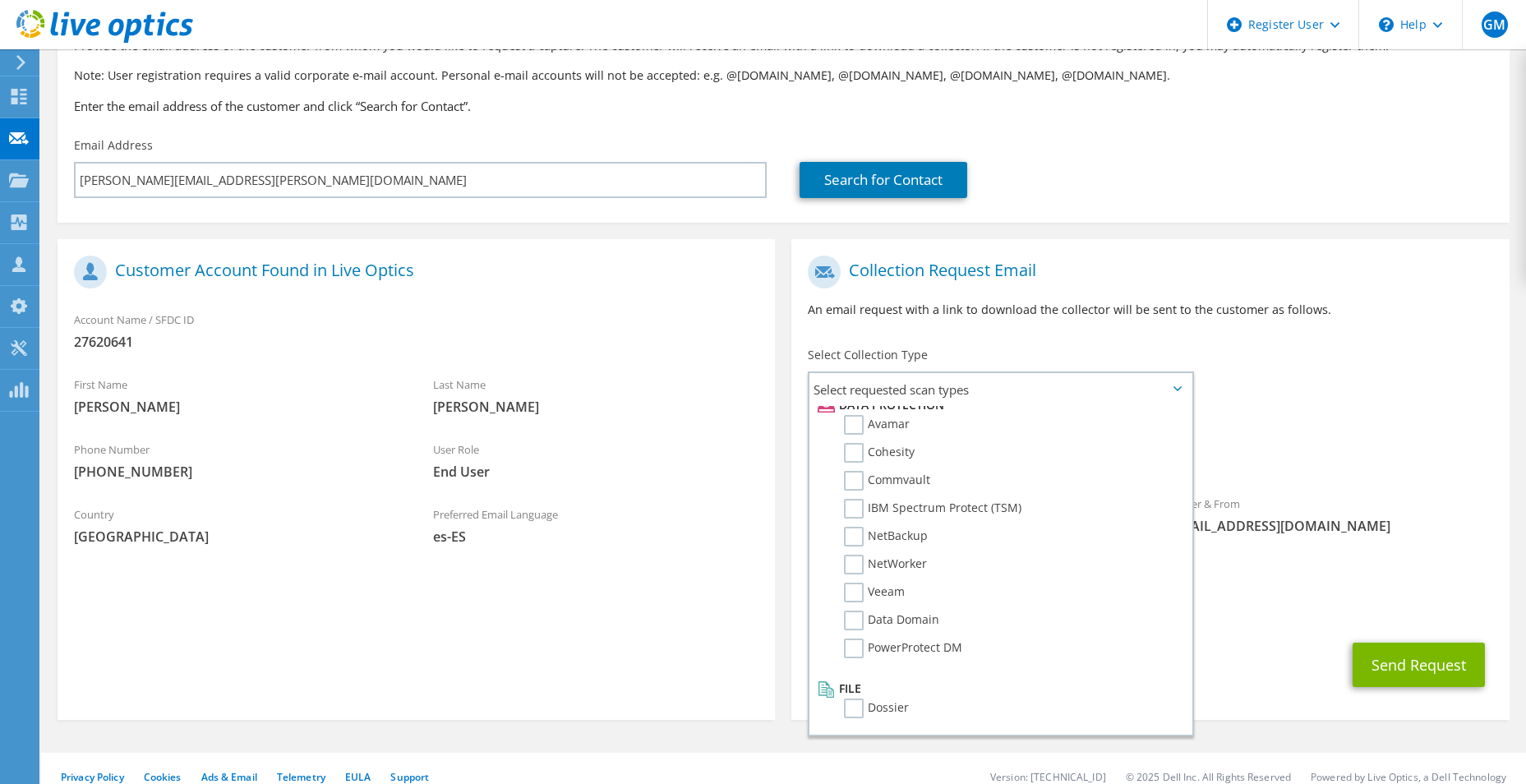
click at [1398, 342] on div "To felipe.chavez@clarovtr.cl Sender & From liveoptics@liveoptics.com" at bounding box center [1151, 408] width 718 height 322
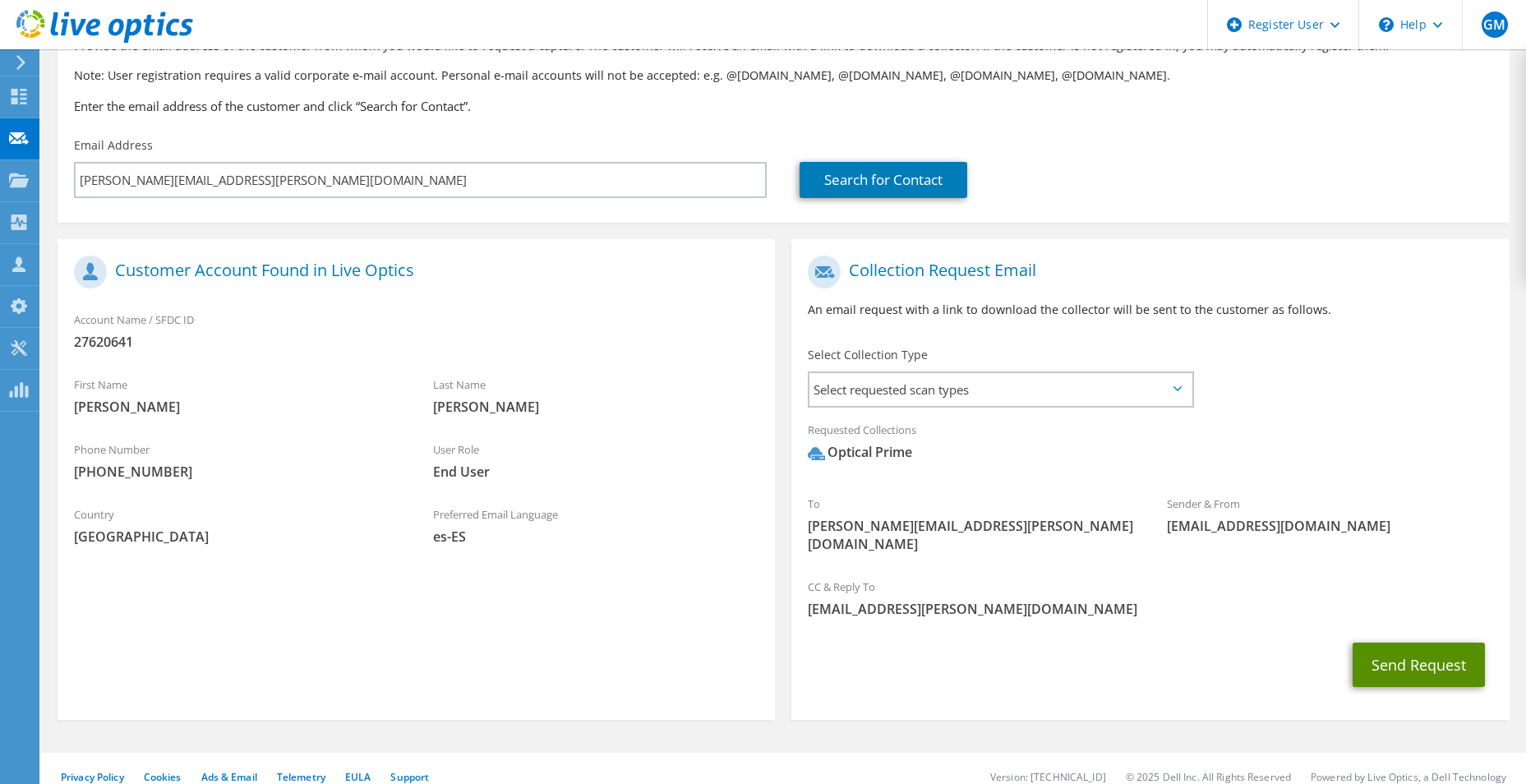
click at [1388, 664] on button "Send Request" at bounding box center [1419, 665] width 133 height 44
